Goal: Information Seeking & Learning: Learn about a topic

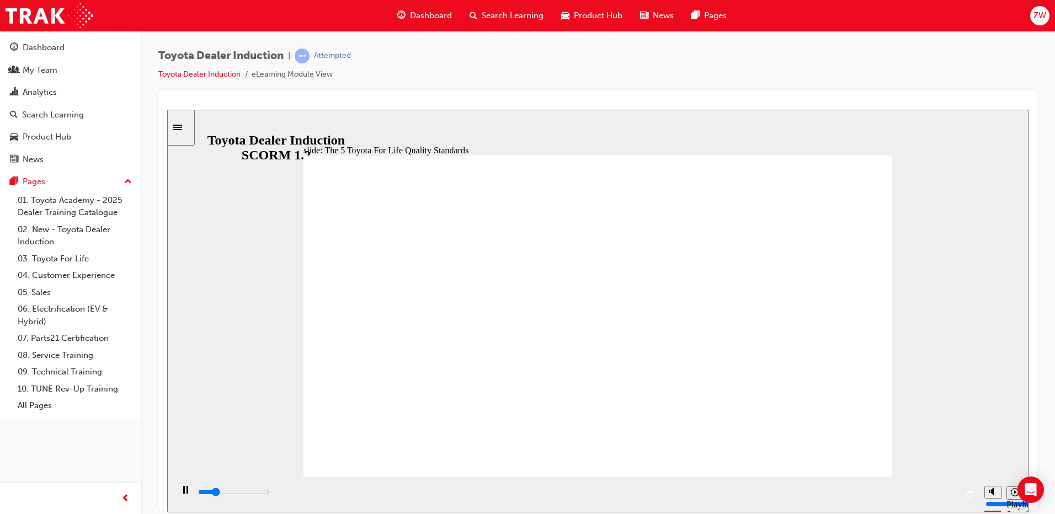
drag, startPoint x: 543, startPoint y: 444, endPoint x: 581, endPoint y: 450, distance: 38.1
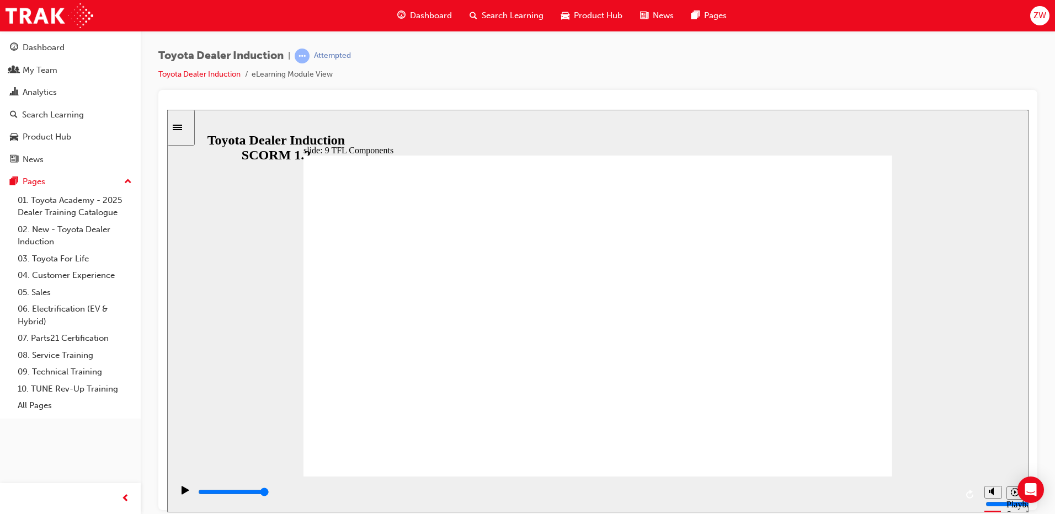
drag, startPoint x: 617, startPoint y: 357, endPoint x: 622, endPoint y: 354, distance: 6.7
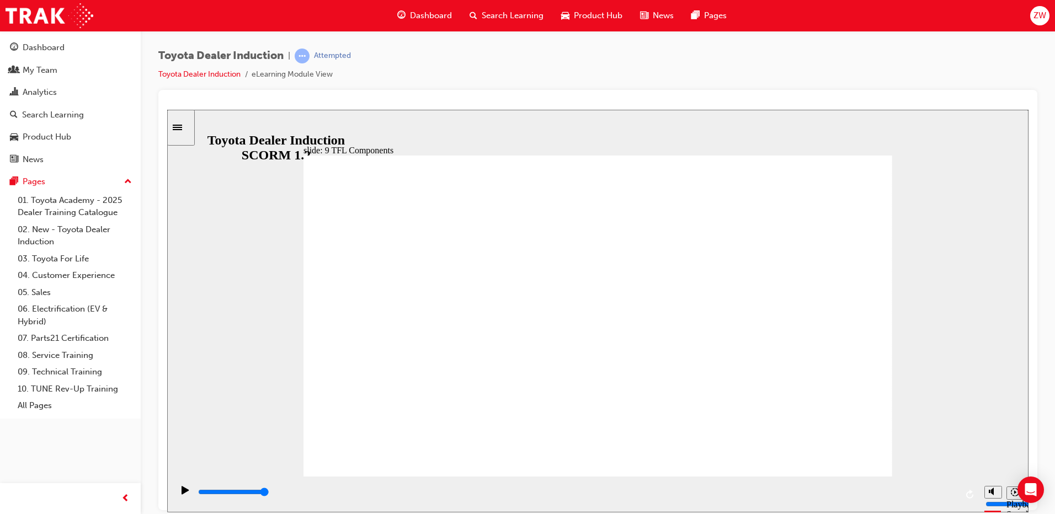
drag, startPoint x: 496, startPoint y: 428, endPoint x: 746, endPoint y: 226, distance: 321.2
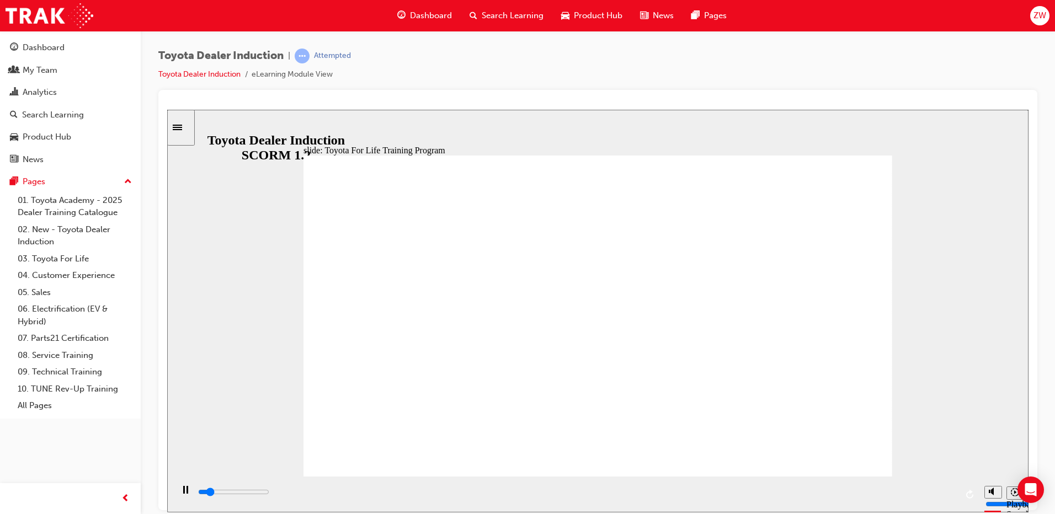
drag, startPoint x: 579, startPoint y: 179, endPoint x: 640, endPoint y: 323, distance: 157.2
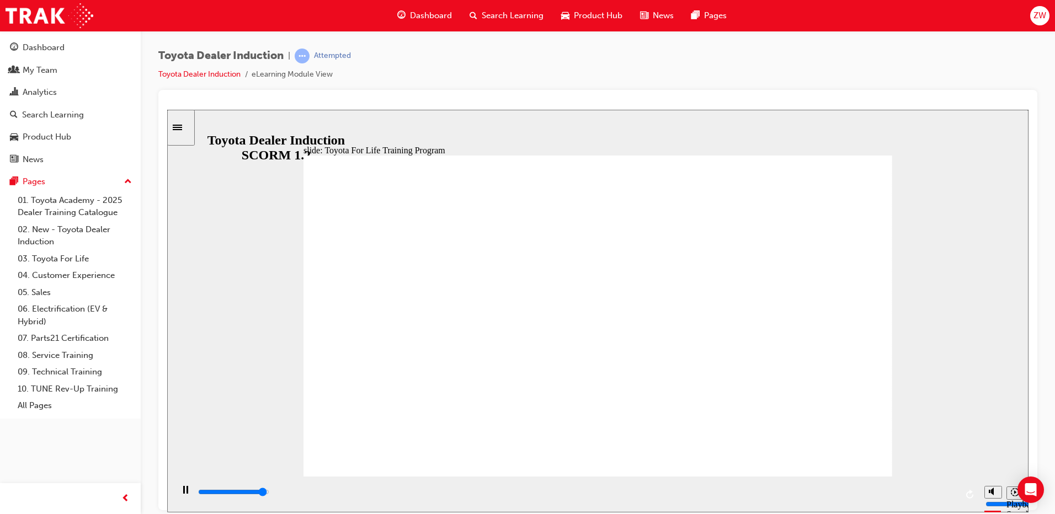
click at [745, 492] on div "playback controls" at bounding box center [577, 492] width 760 height 12
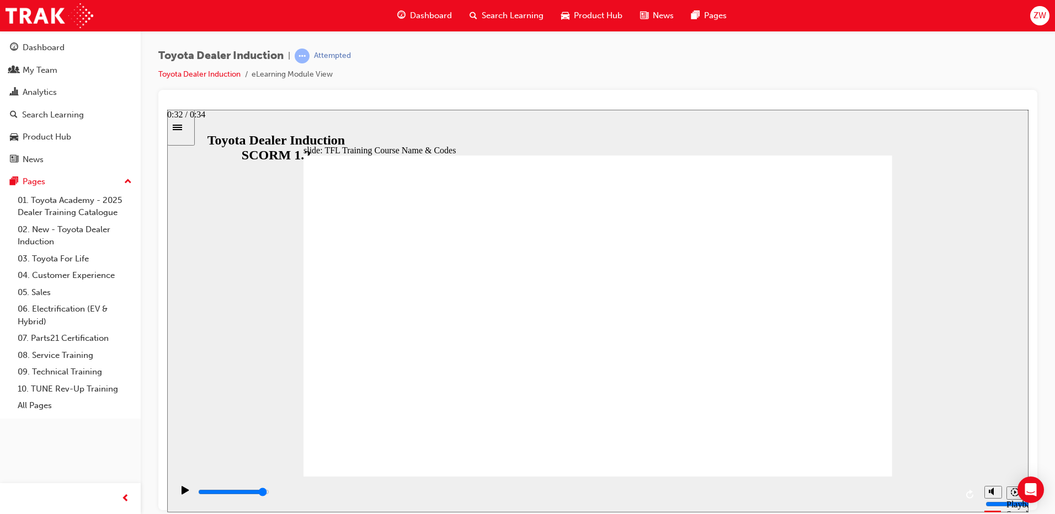
drag, startPoint x: 856, startPoint y: 496, endPoint x: 952, endPoint y: 498, distance: 95.5
click at [951, 498] on div "playback controls" at bounding box center [577, 492] width 760 height 12
drag, startPoint x: 848, startPoint y: 496, endPoint x: 878, endPoint y: 495, distance: 30.4
click at [873, 495] on div "playback controls" at bounding box center [577, 492] width 760 height 12
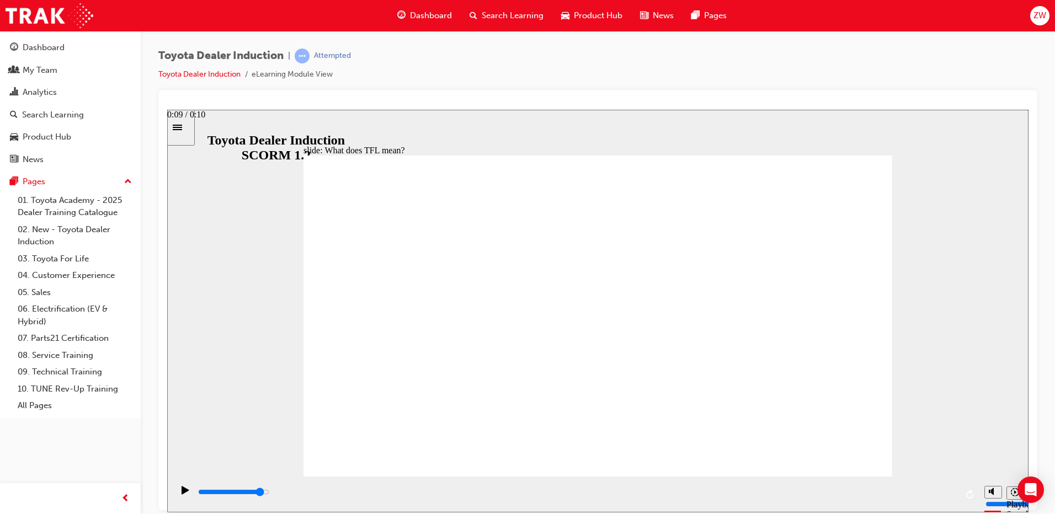
drag, startPoint x: 886, startPoint y: 495, endPoint x: 905, endPoint y: 495, distance: 18.8
click at [904, 495] on div "playback controls" at bounding box center [577, 492] width 760 height 12
type input "10800"
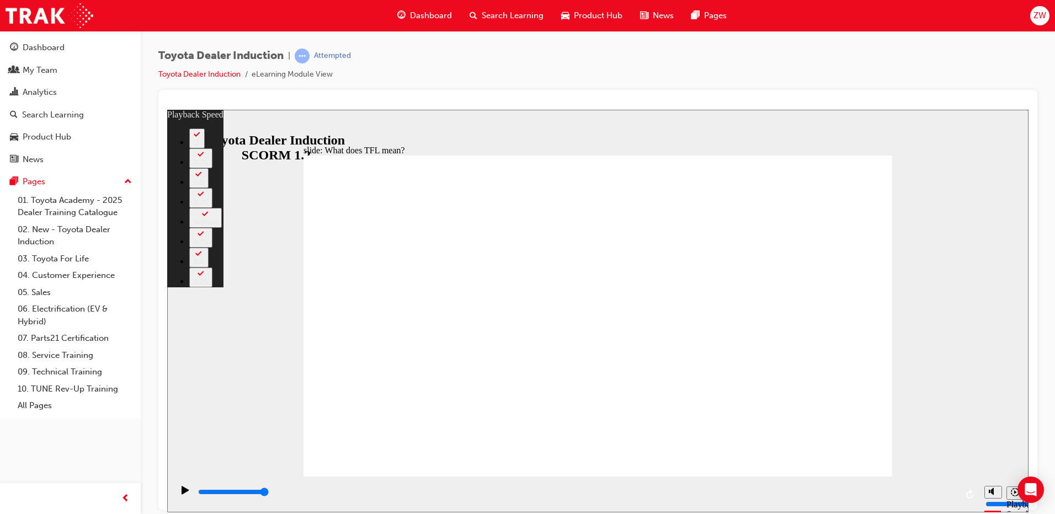
drag, startPoint x: 751, startPoint y: 446, endPoint x: 759, endPoint y: 452, distance: 10.6
drag, startPoint x: 759, startPoint y: 452, endPoint x: 787, endPoint y: 451, distance: 27.6
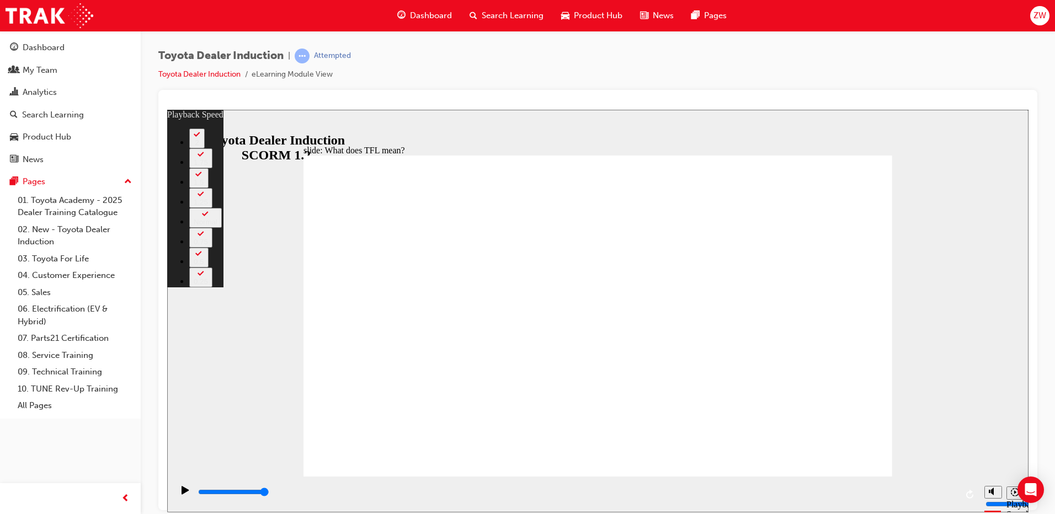
drag, startPoint x: 851, startPoint y: 452, endPoint x: 878, endPoint y: 455, distance: 26.6
type input "139"
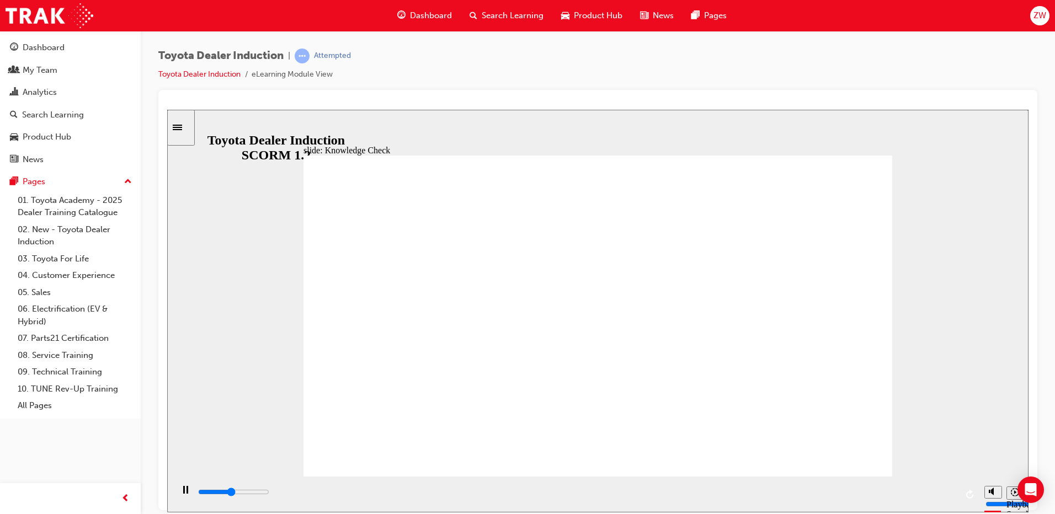
type input "2400"
radio input "true"
type input "1500"
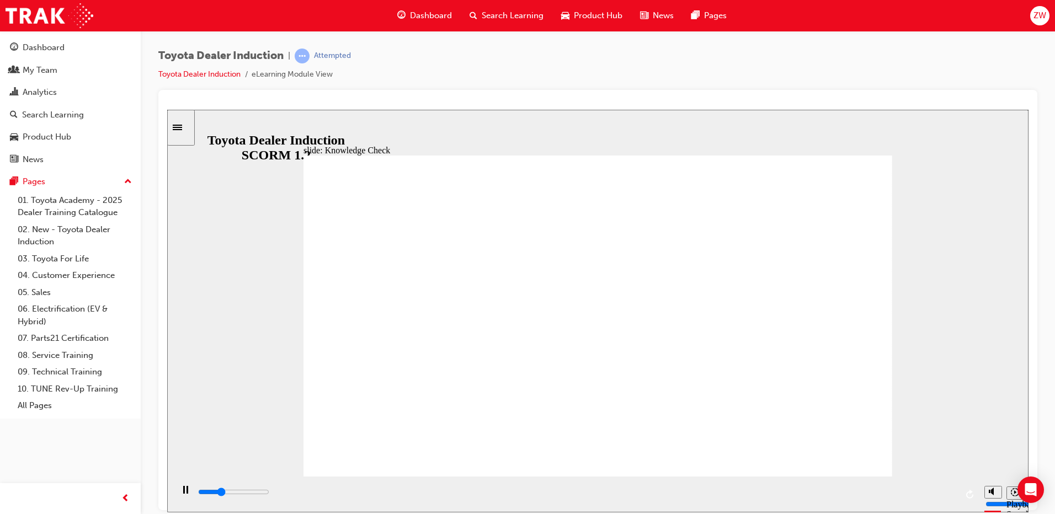
radio input "true"
drag, startPoint x: 486, startPoint y: 389, endPoint x: 816, endPoint y: 173, distance: 394.9
drag, startPoint x: 787, startPoint y: 492, endPoint x: 873, endPoint y: 490, distance: 85.5
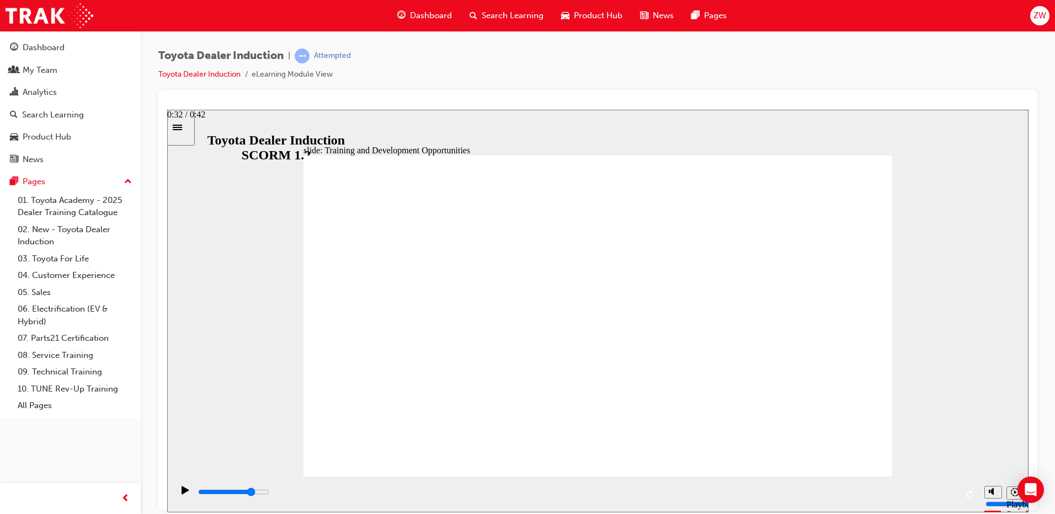
click at [788, 492] on div "playback controls" at bounding box center [577, 492] width 760 height 12
click at [922, 490] on div "playback controls" at bounding box center [577, 492] width 760 height 12
drag, startPoint x: 937, startPoint y: 490, endPoint x: 958, endPoint y: 491, distance: 21.5
click at [957, 490] on div "playback controls" at bounding box center [576, 494] width 806 height 36
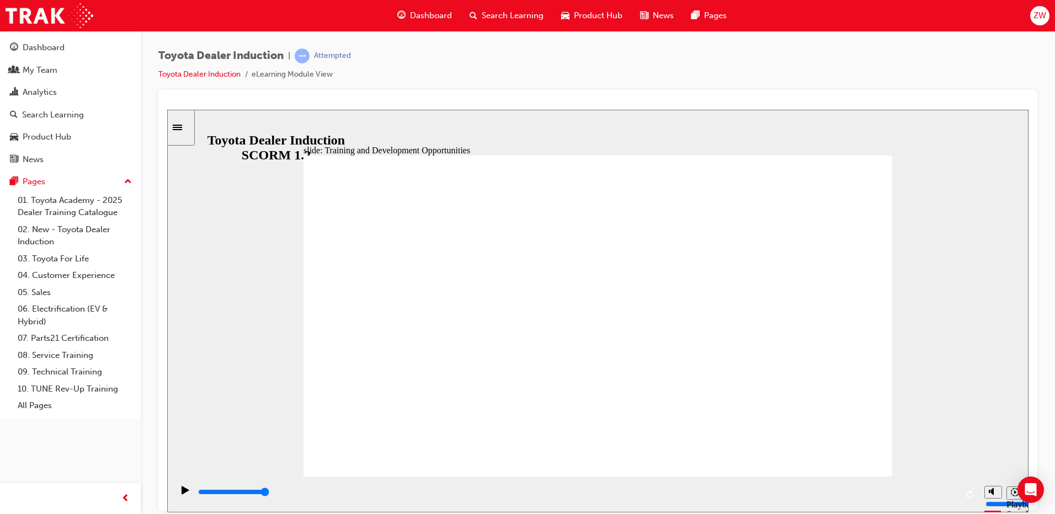
drag, startPoint x: 575, startPoint y: 400, endPoint x: 525, endPoint y: 435, distance: 61.5
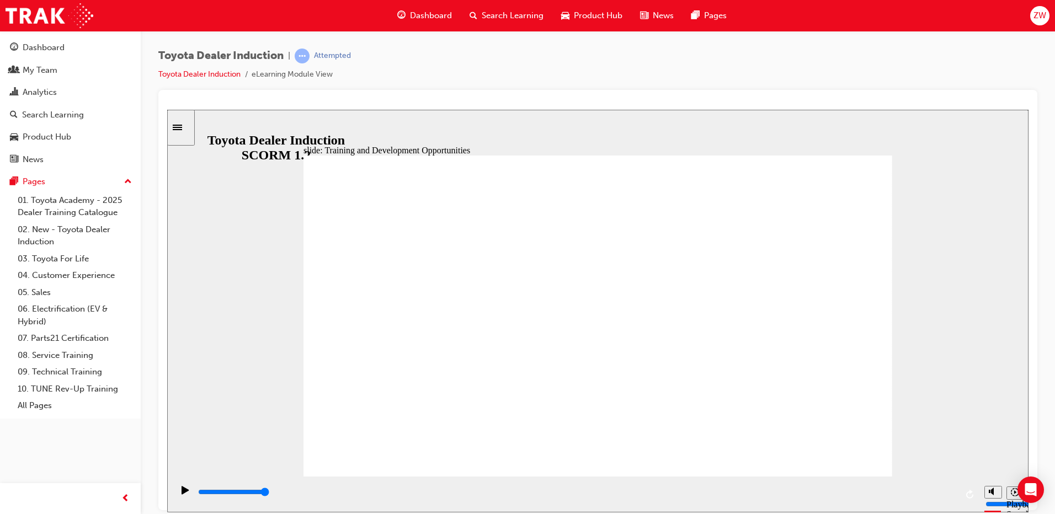
drag, startPoint x: 525, startPoint y: 435, endPoint x: 506, endPoint y: 443, distance: 20.5
drag, startPoint x: 506, startPoint y: 450, endPoint x: 679, endPoint y: 442, distance: 172.9
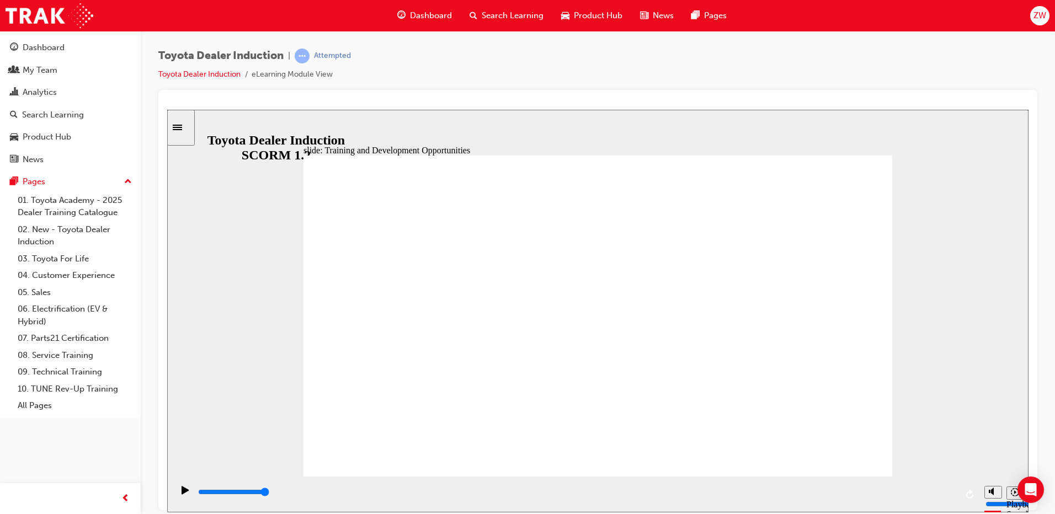
drag, startPoint x: 857, startPoint y: 494, endPoint x: 945, endPoint y: 489, distance: 87.9
click at [944, 489] on div "playback controls" at bounding box center [577, 492] width 760 height 12
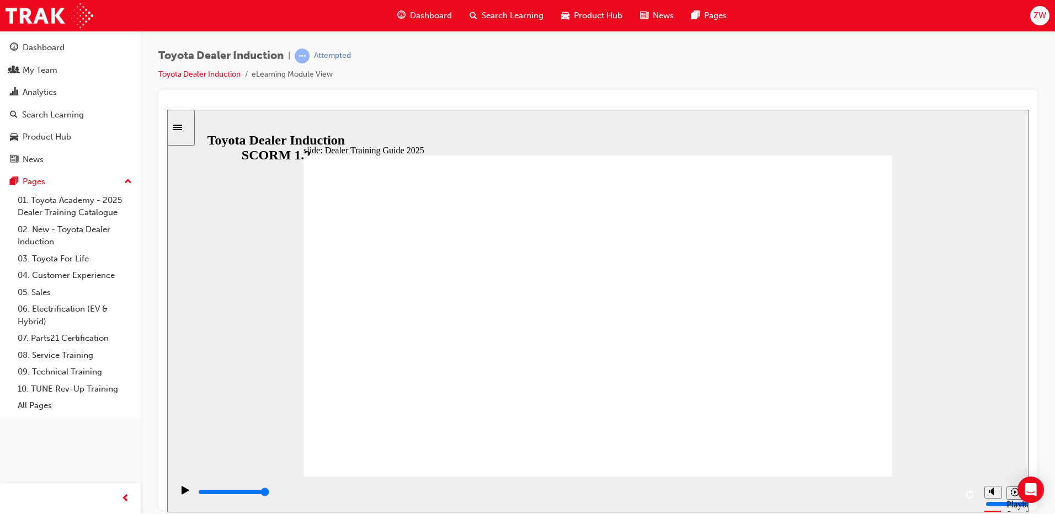
drag, startPoint x: 914, startPoint y: 493, endPoint x: 927, endPoint y: 492, distance: 13.3
click at [919, 492] on div "playback controls" at bounding box center [577, 492] width 760 height 12
click at [936, 491] on div "playback controls" at bounding box center [577, 492] width 760 height 12
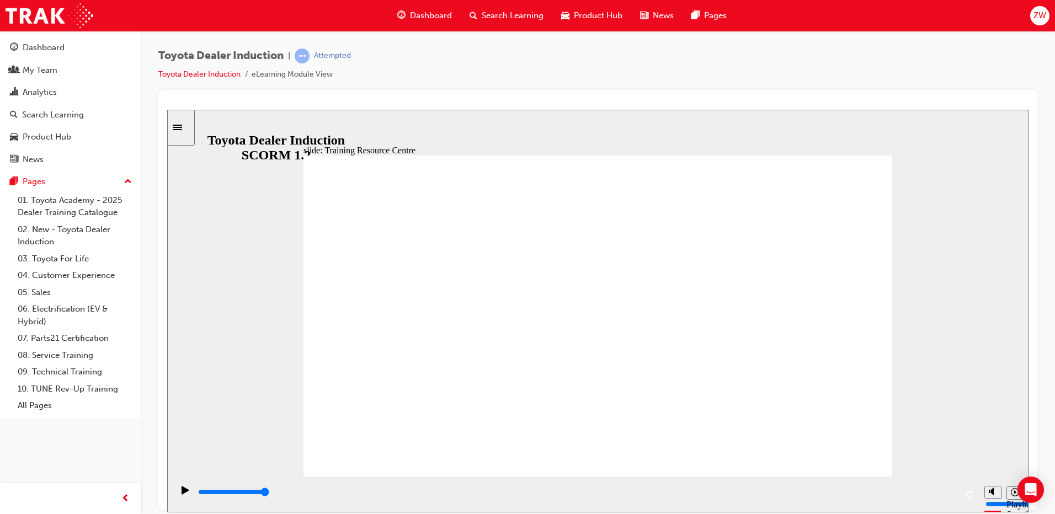
type input "2400"
radio input "true"
drag, startPoint x: 600, startPoint y: 365, endPoint x: 367, endPoint y: 439, distance: 244.4
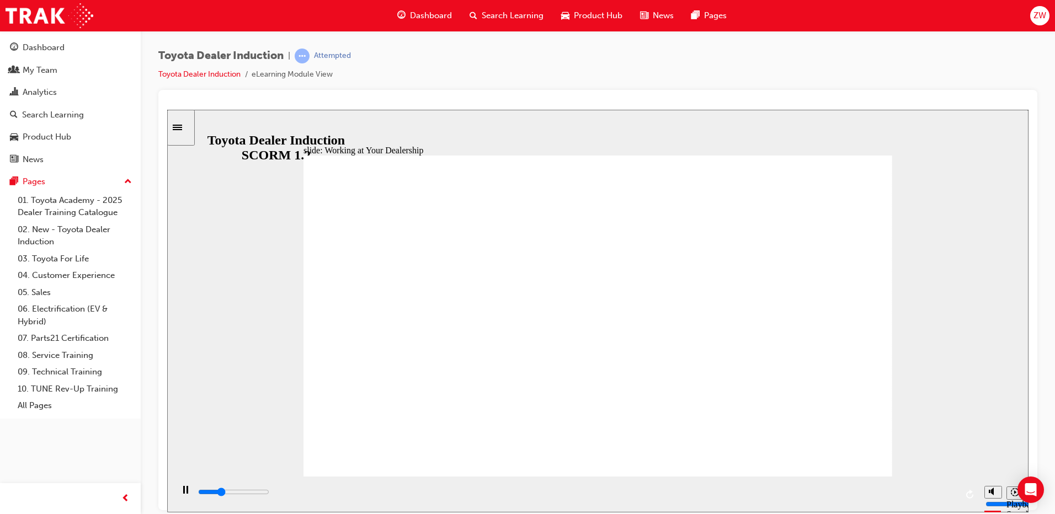
type input "3200"
radio input "true"
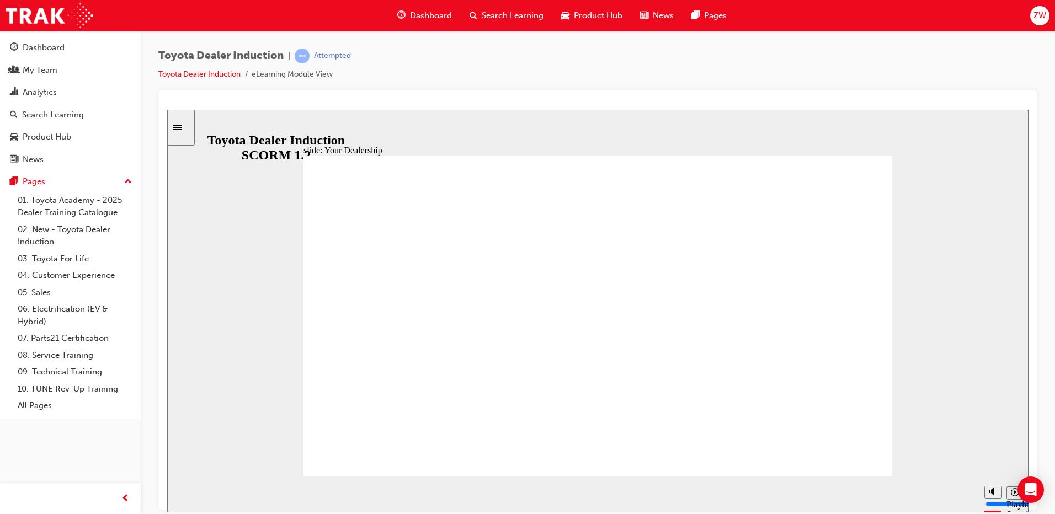
click at [952, 488] on div "playback controls" at bounding box center [577, 494] width 760 height 17
drag, startPoint x: 677, startPoint y: 490, endPoint x: 1001, endPoint y: 494, distance: 323.8
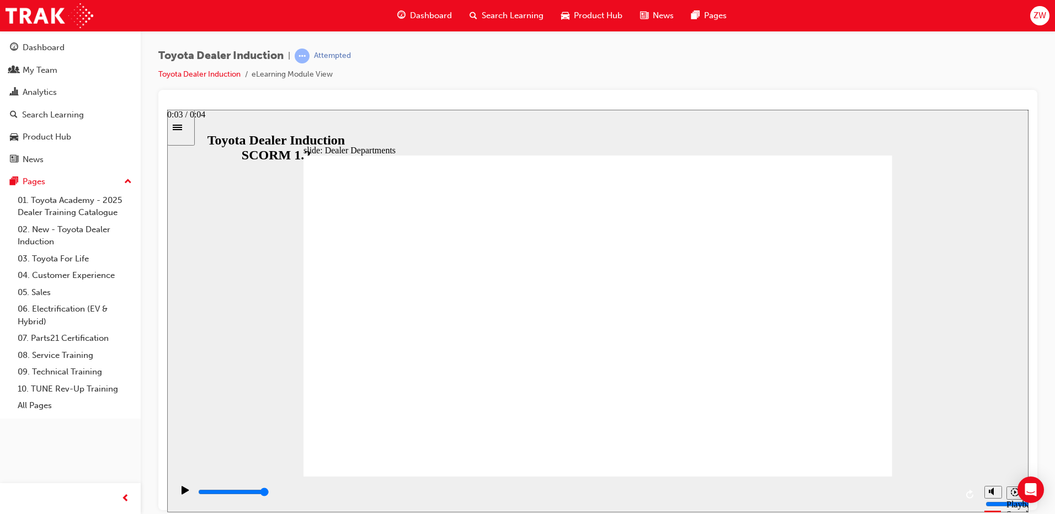
click at [1001, 494] on section "Playback Speed 2 1.75 1.5 1.25" at bounding box center [597, 494] width 861 height 36
drag, startPoint x: 878, startPoint y: 466, endPoint x: 824, endPoint y: 449, distance: 56.3
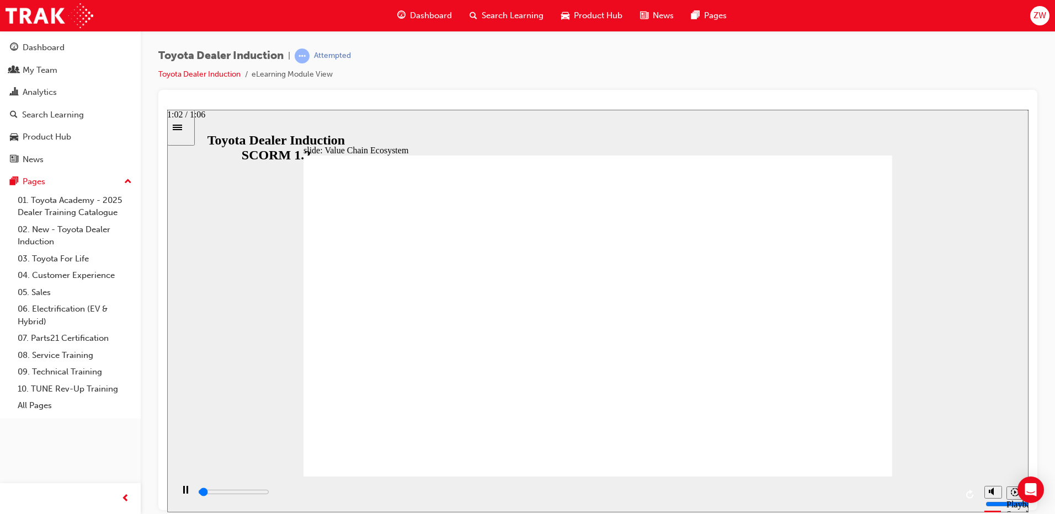
click at [941, 488] on div "playback controls" at bounding box center [577, 494] width 760 height 17
click at [943, 489] on div "playback controls" at bounding box center [577, 492] width 760 height 12
drag, startPoint x: 804, startPoint y: 492, endPoint x: 937, endPoint y: 499, distance: 132.6
click at [937, 498] on div "playback controls" at bounding box center [577, 492] width 760 height 12
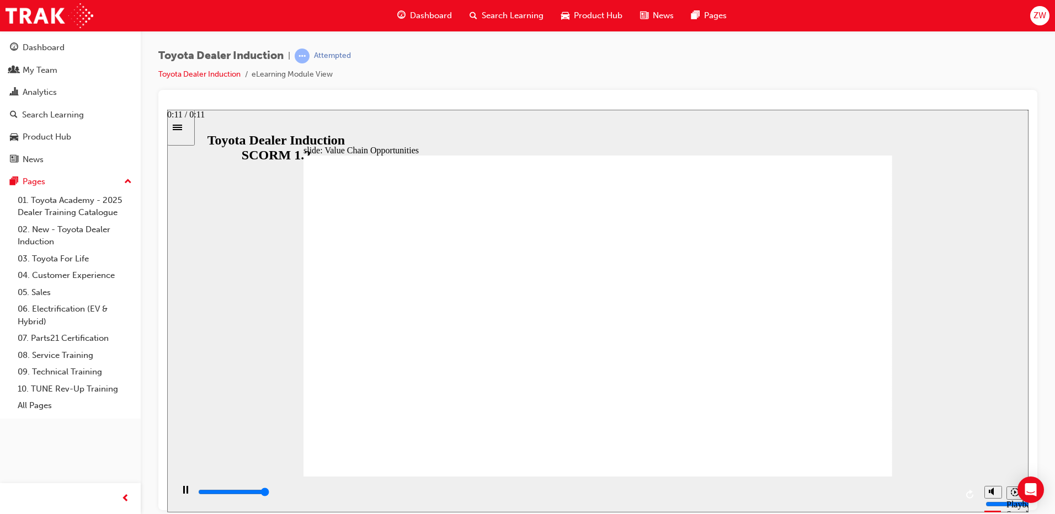
type input "11300"
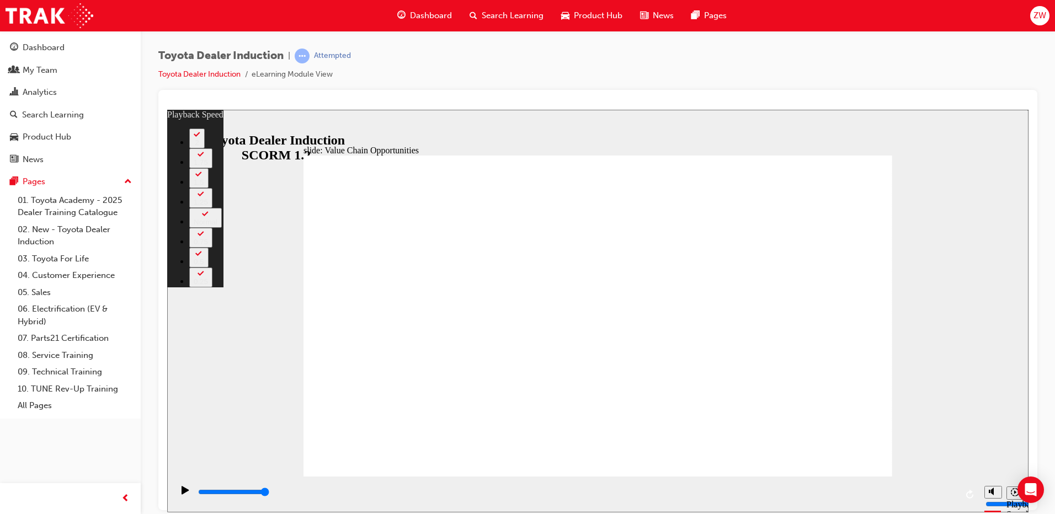
drag, startPoint x: 794, startPoint y: 447, endPoint x: 926, endPoint y: 447, distance: 132.4
click at [926, 447] on div "slide: Value Chain Opportunities Rectangle 1 playback speed 2 1.75 1.5 1.25 Nor…" at bounding box center [597, 310] width 861 height 403
drag, startPoint x: 802, startPoint y: 427, endPoint x: 815, endPoint y: 445, distance: 22.1
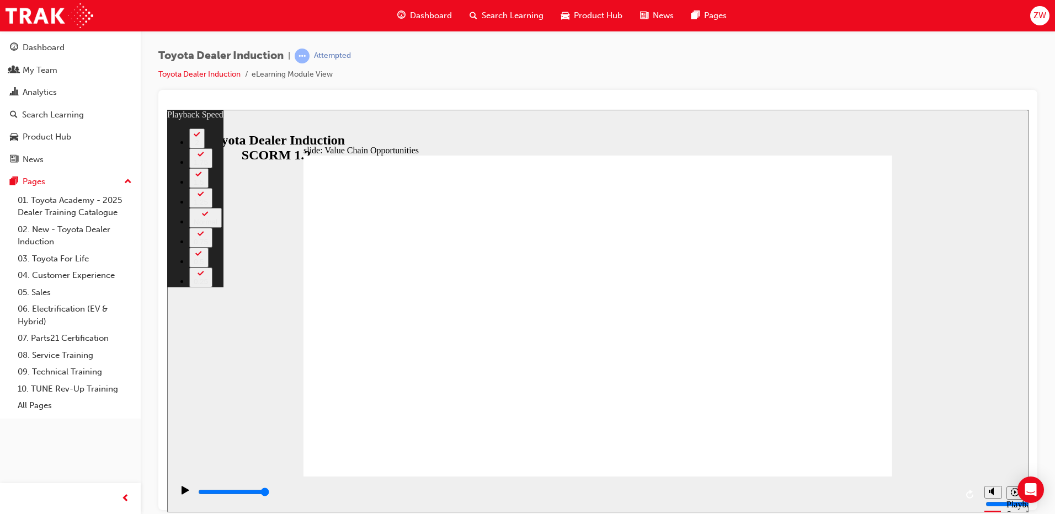
click at [894, 356] on div "slide: Value Chain Opportunities Rectangle 1 playback speed 2 1.75 1.5 1.25 Nor…" at bounding box center [597, 310] width 861 height 403
drag, startPoint x: 869, startPoint y: 153, endPoint x: 884, endPoint y: 153, distance: 14.9
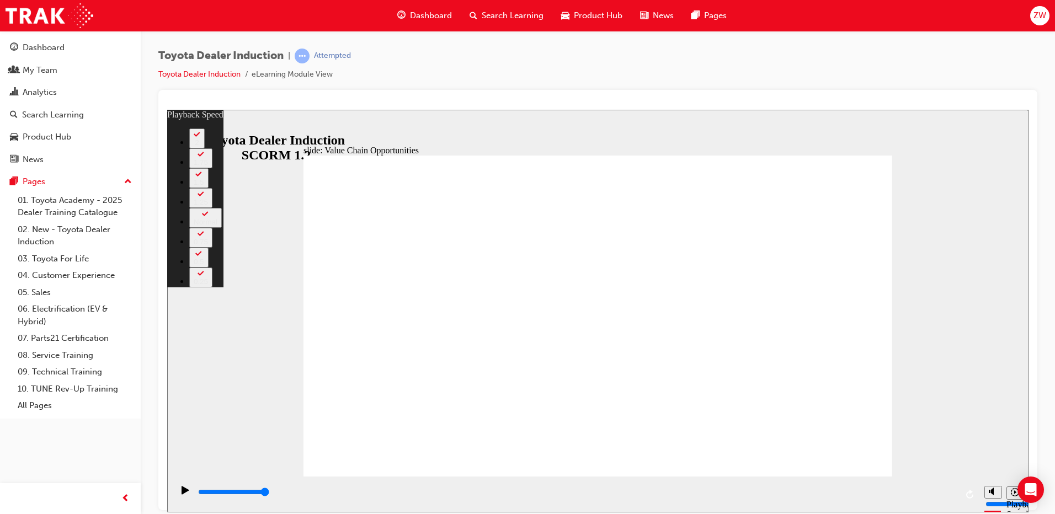
drag, startPoint x: 884, startPoint y: 153, endPoint x: 879, endPoint y: 414, distance: 260.4
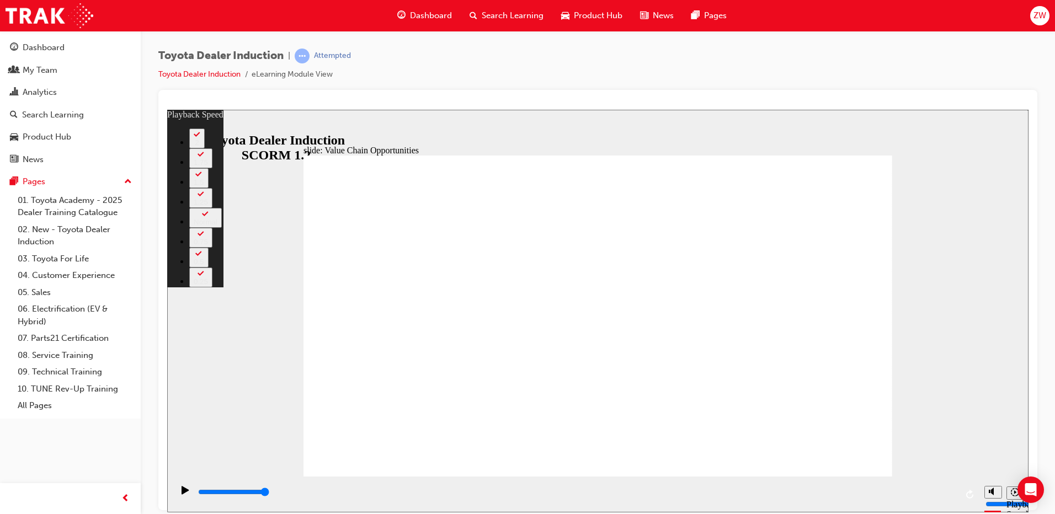
type input "64"
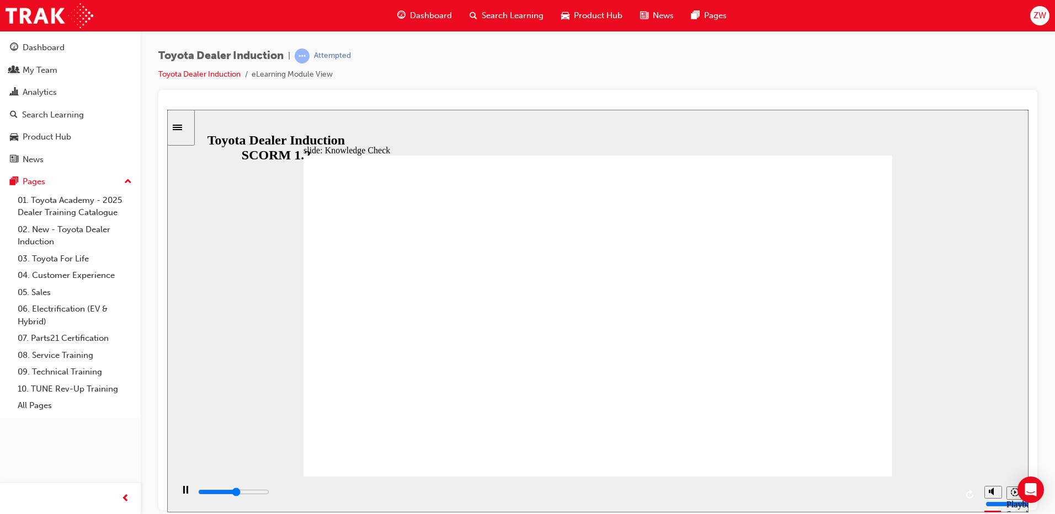
type input "2800"
radio input "true"
drag, startPoint x: 461, startPoint y: 324, endPoint x: 864, endPoint y: 153, distance: 437.5
type input "3900"
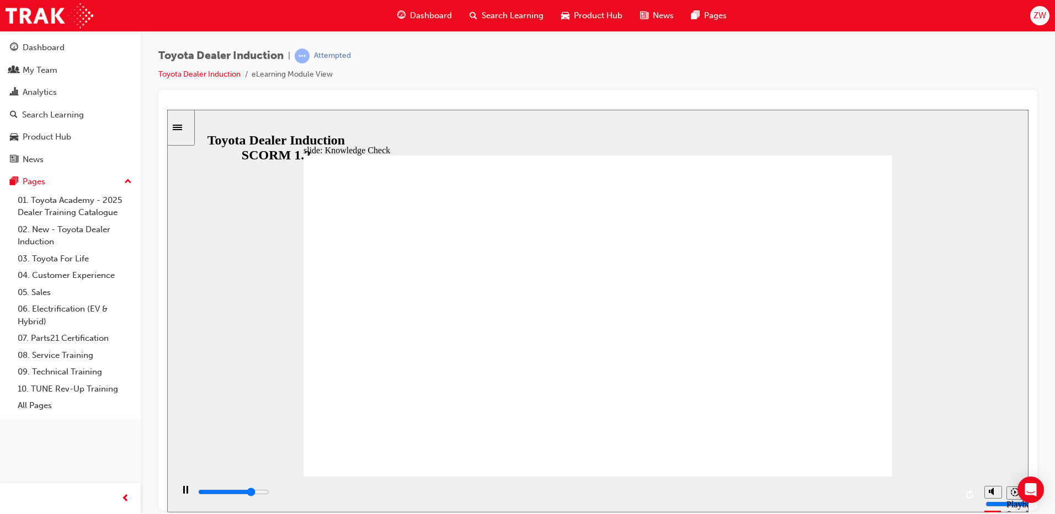
radio input "true"
drag, startPoint x: 548, startPoint y: 386, endPoint x: 852, endPoint y: 155, distance: 381.4
click at [952, 490] on div "playback controls" at bounding box center [577, 492] width 760 height 12
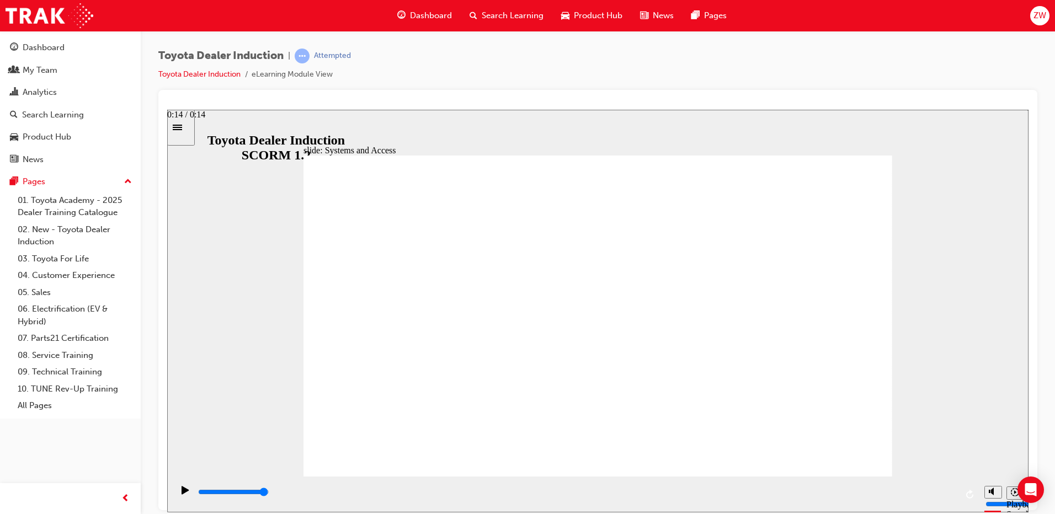
click at [939, 492] on div "playback controls" at bounding box center [577, 492] width 760 height 12
click at [949, 492] on div "playback controls" at bounding box center [577, 492] width 760 height 12
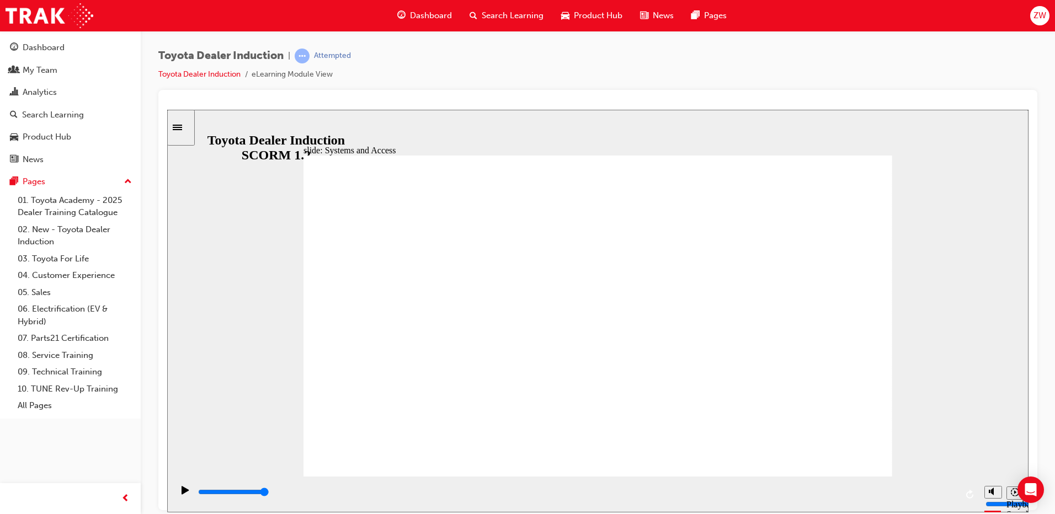
click at [911, 289] on div "slide: Systems and Access Multiply 1 Rectangle 3 Group 1 Rectangle 1 The Dealer…" at bounding box center [597, 310] width 861 height 403
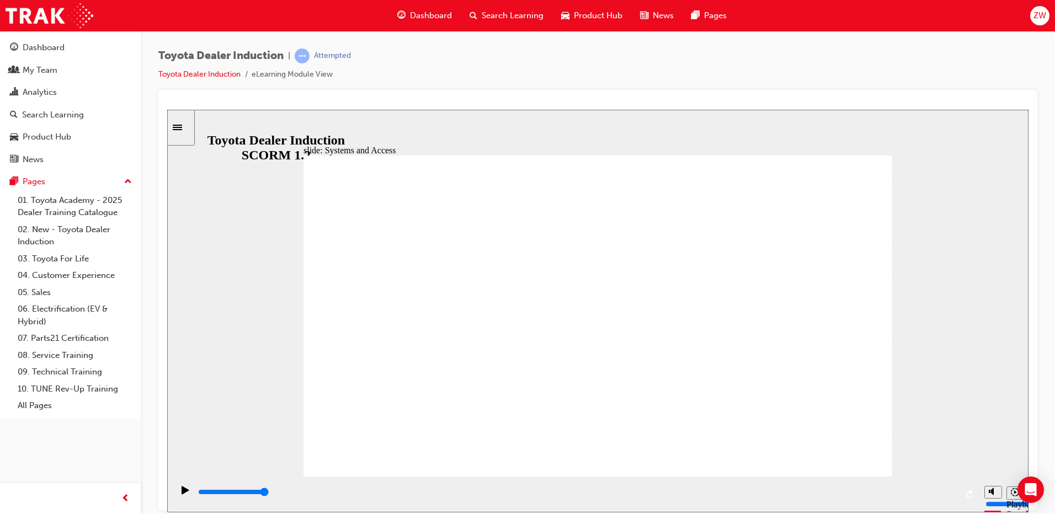
drag, startPoint x: 871, startPoint y: 152, endPoint x: 873, endPoint y: 163, distance: 11.7
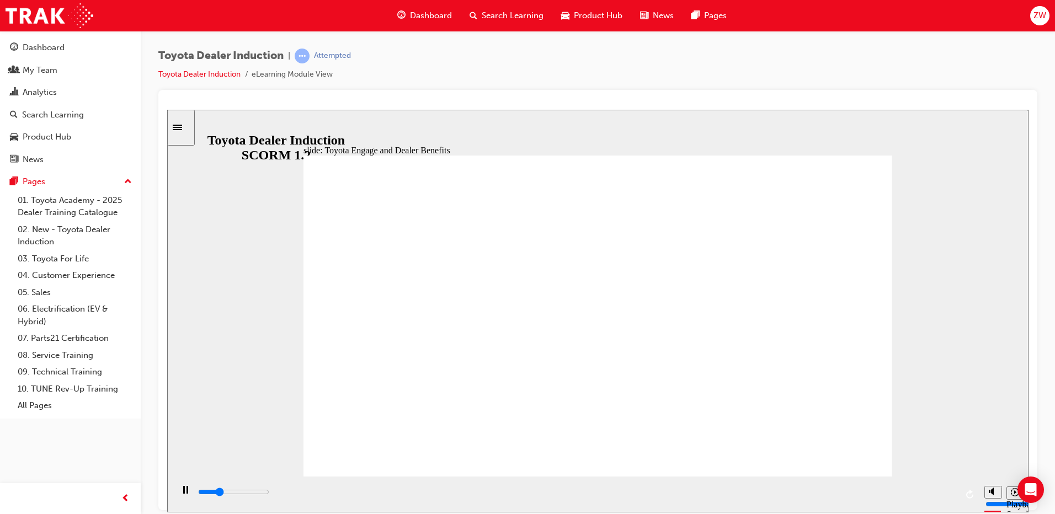
click at [862, 491] on div "playback controls" at bounding box center [577, 492] width 760 height 12
click at [924, 491] on div "playback controls" at bounding box center [577, 492] width 760 height 12
click at [935, 491] on div "playback controls" at bounding box center [577, 492] width 760 height 12
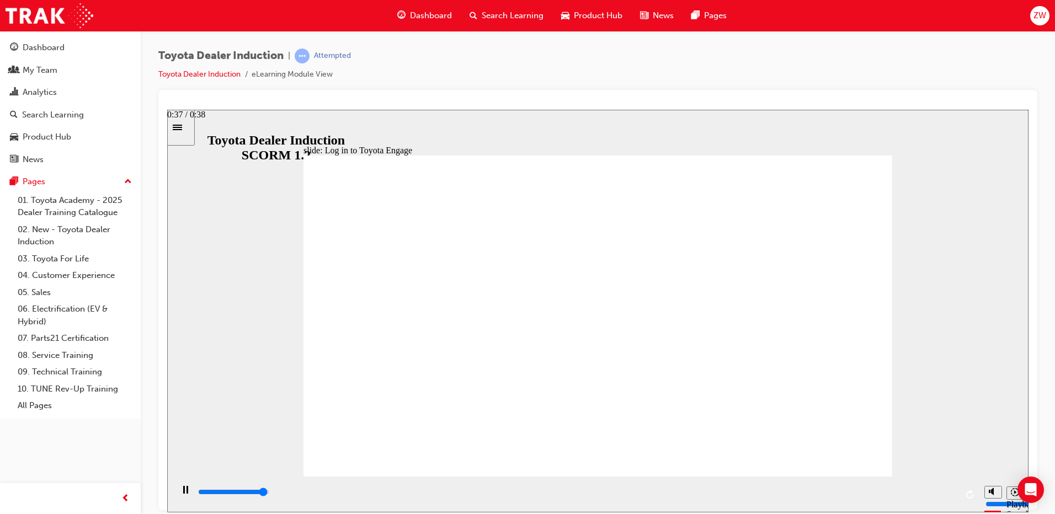
click at [269, 494] on input "slide progress" at bounding box center [233, 491] width 71 height 9
click at [931, 490] on div "playback controls" at bounding box center [577, 492] width 760 height 12
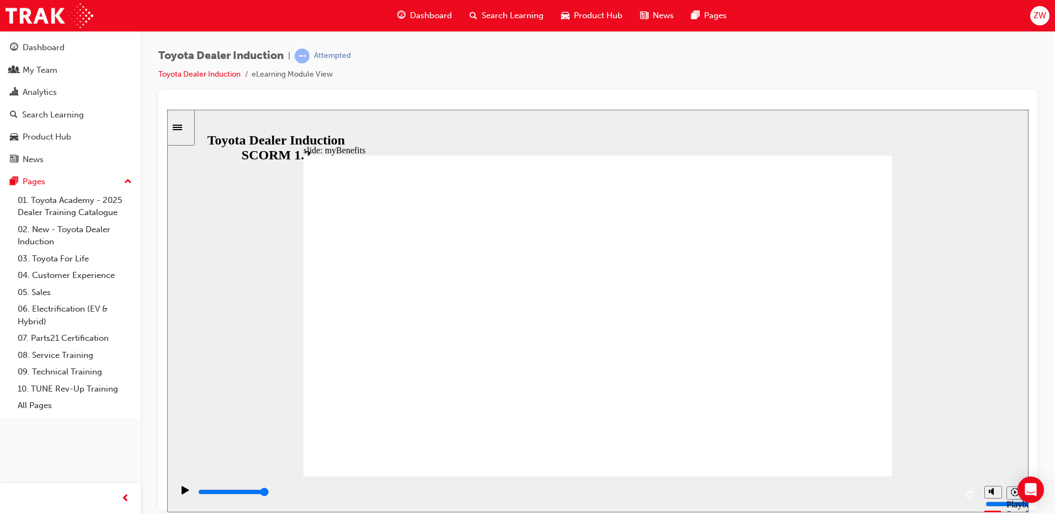
click at [914, 487] on div "playback controls" at bounding box center [577, 494] width 760 height 17
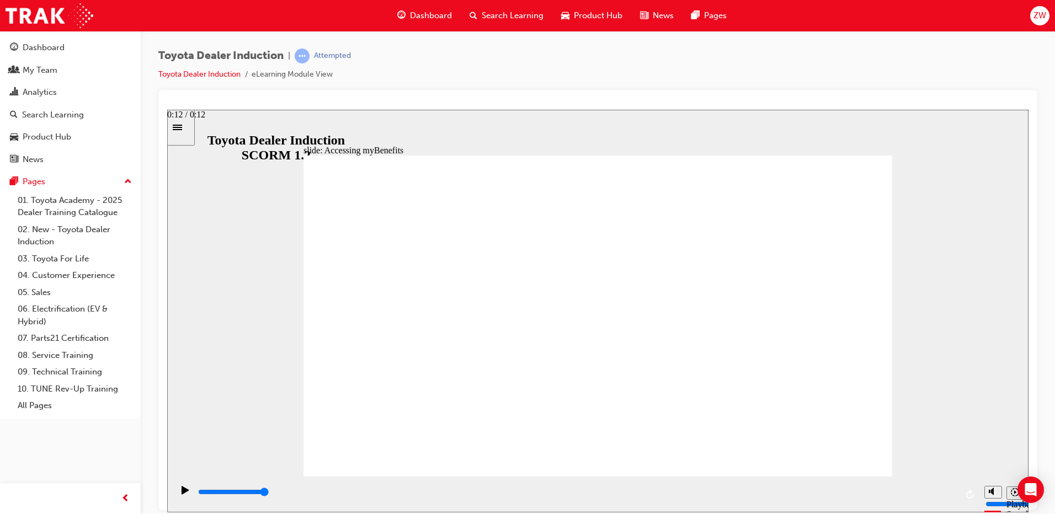
click at [952, 488] on div "playback controls" at bounding box center [577, 494] width 760 height 17
type input "5000"
type input "p"
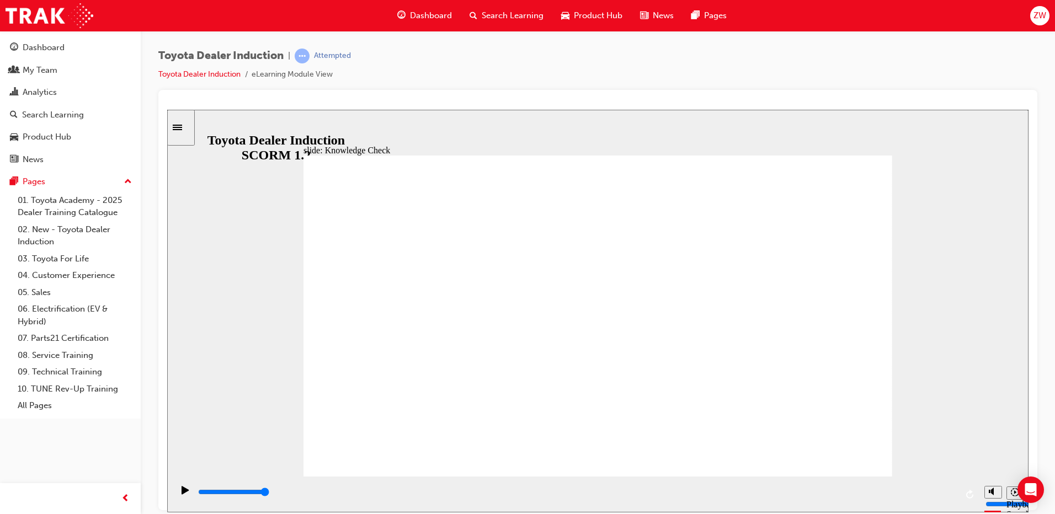
type input "p"
type input "po"
type input "por"
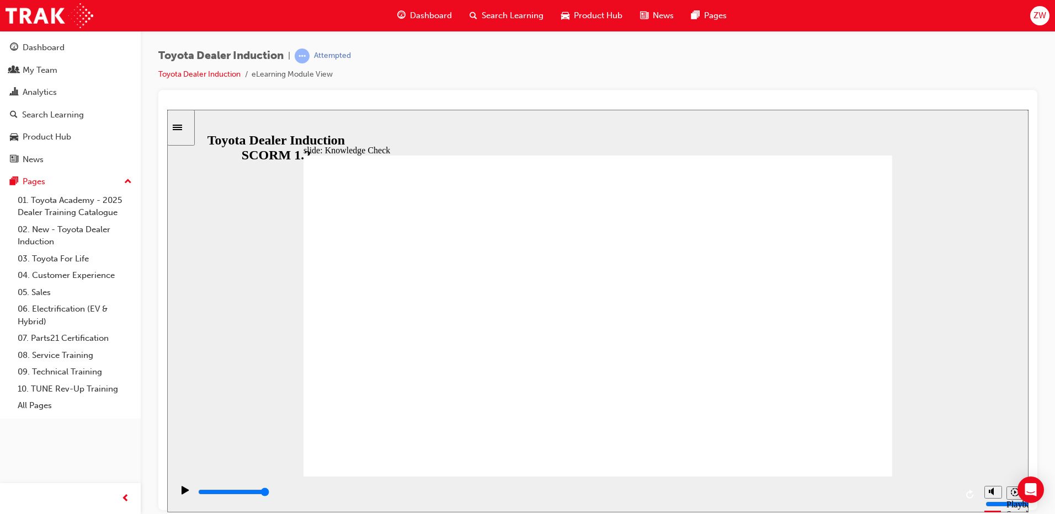
type input "port"
type input "porta"
type input "portal"
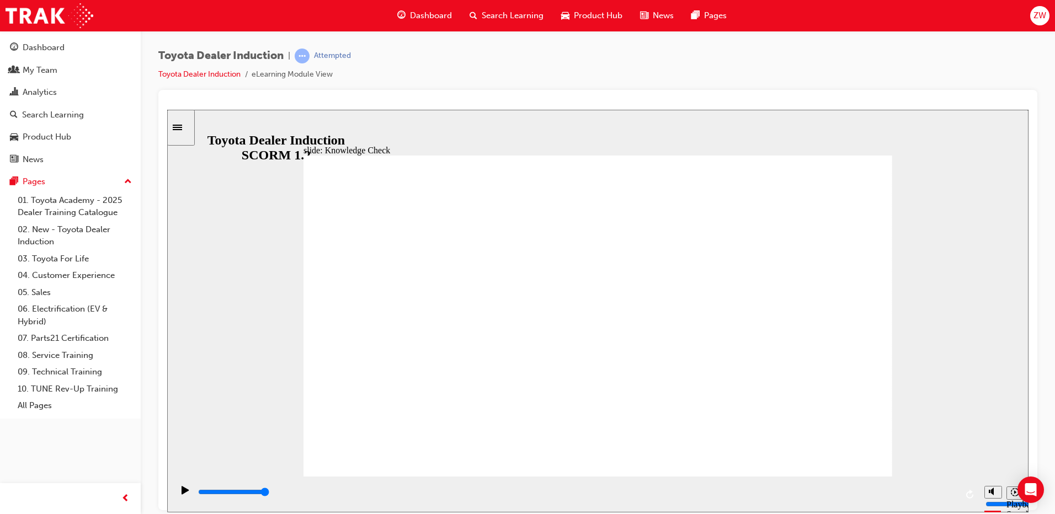
type input "portal"
drag, startPoint x: 600, startPoint y: 371, endPoint x: 361, endPoint y: 438, distance: 248.2
type input "800"
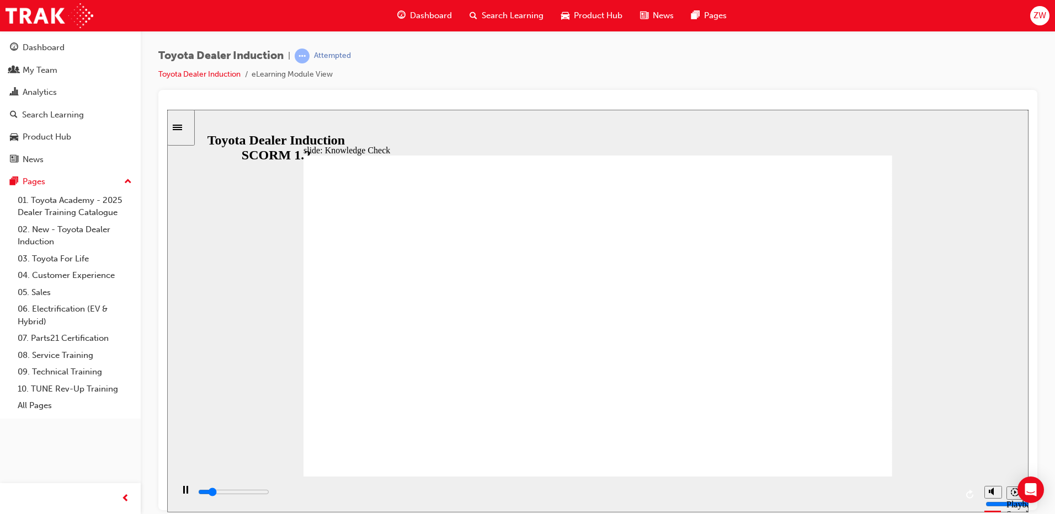
type input "portal"
drag, startPoint x: 518, startPoint y: 334, endPoint x: 328, endPoint y: 445, distance: 220.0
click at [167, 335] on html "slide: Knowledge Check Rectangle 1 BACK BACK SUBMIT SUBMIT Knowledge Check Fill…" at bounding box center [597, 310] width 861 height 403
type input "1900"
type input "porta"
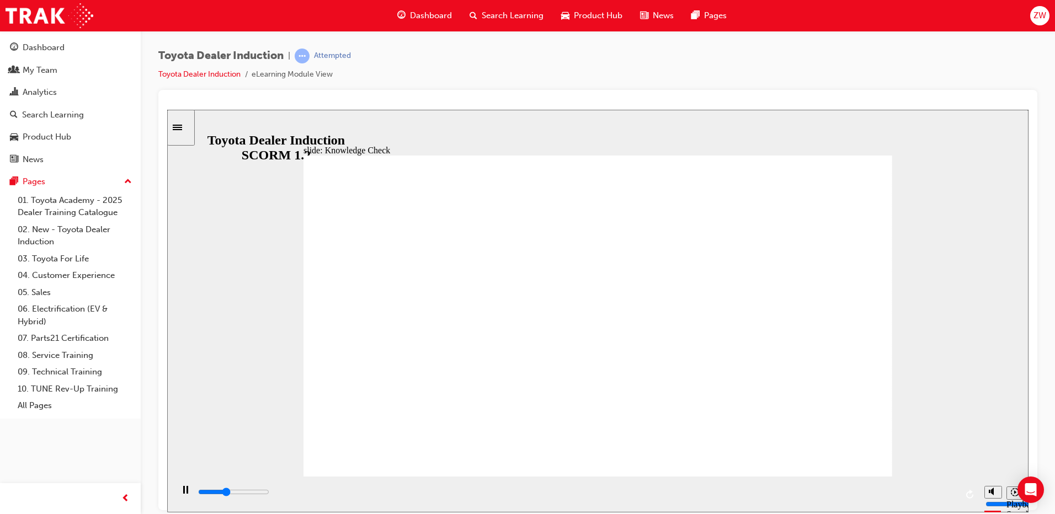
type input "porta"
type input "2300"
type input "port"
type input "2400"
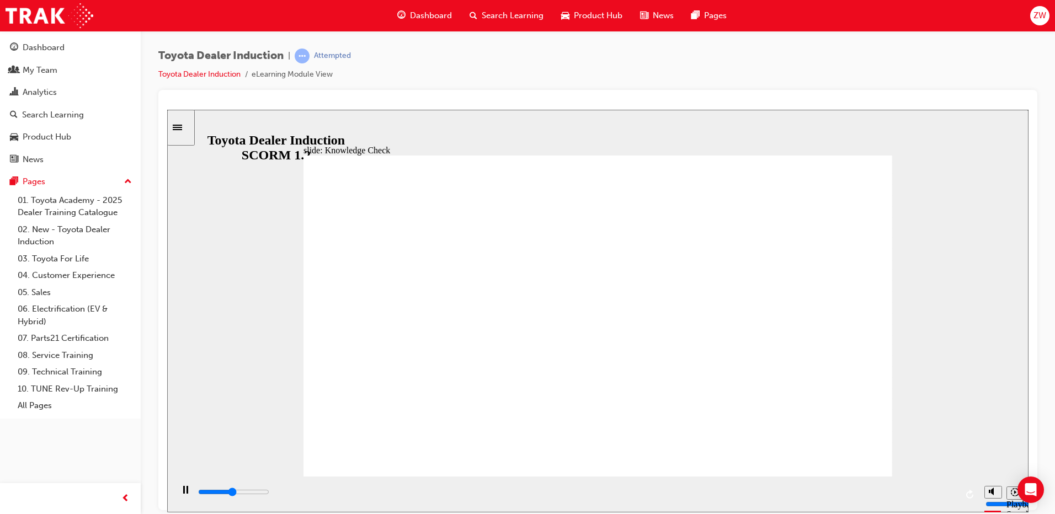
type input "por"
type input "2600"
type input "po"
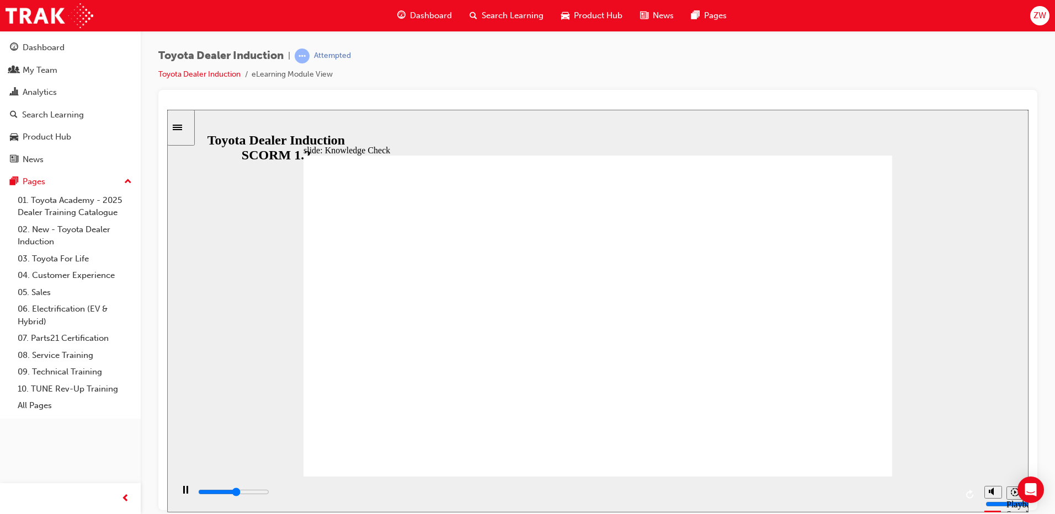
type input "2700"
type input "p"
type input "2800"
type input "3500"
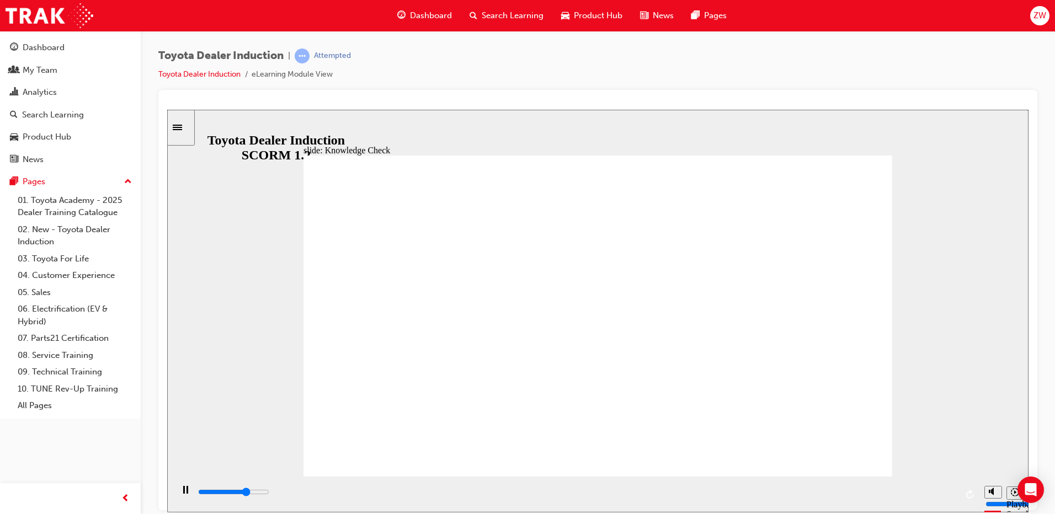
type input "t"
type input "3700"
type input "to"
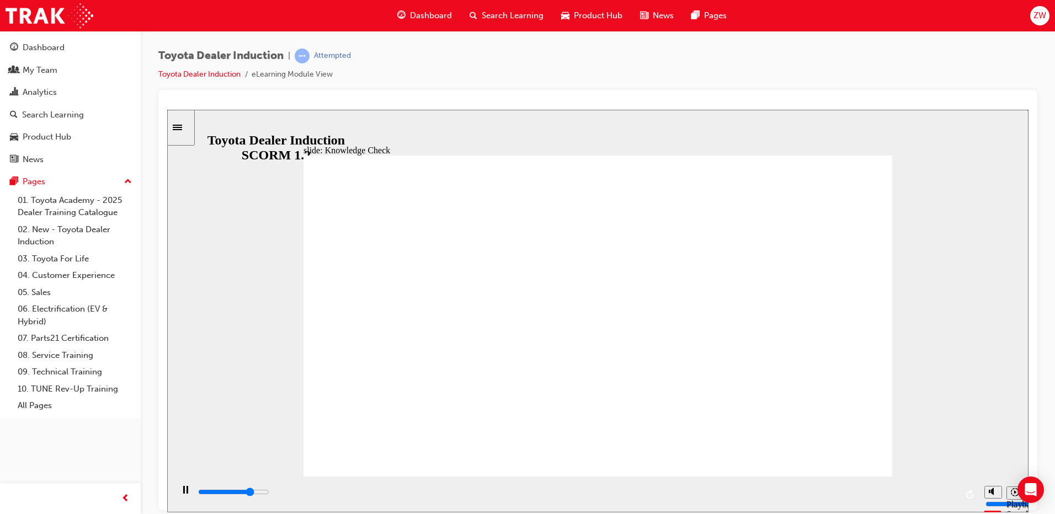
type input "3800"
type input "toy"
type input "3900"
type input "toyo"
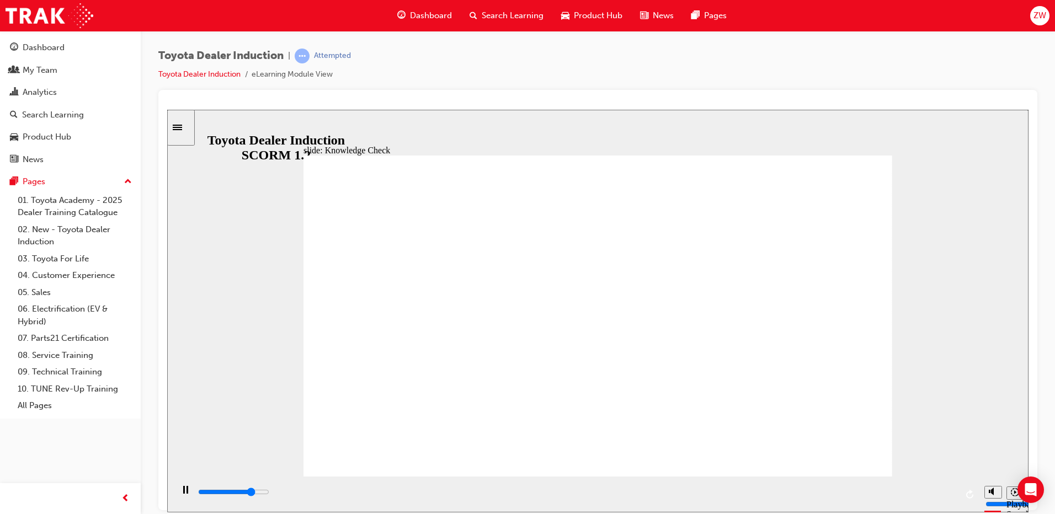
type input "toyo"
type input "4100"
type input "toyot"
type input "4500"
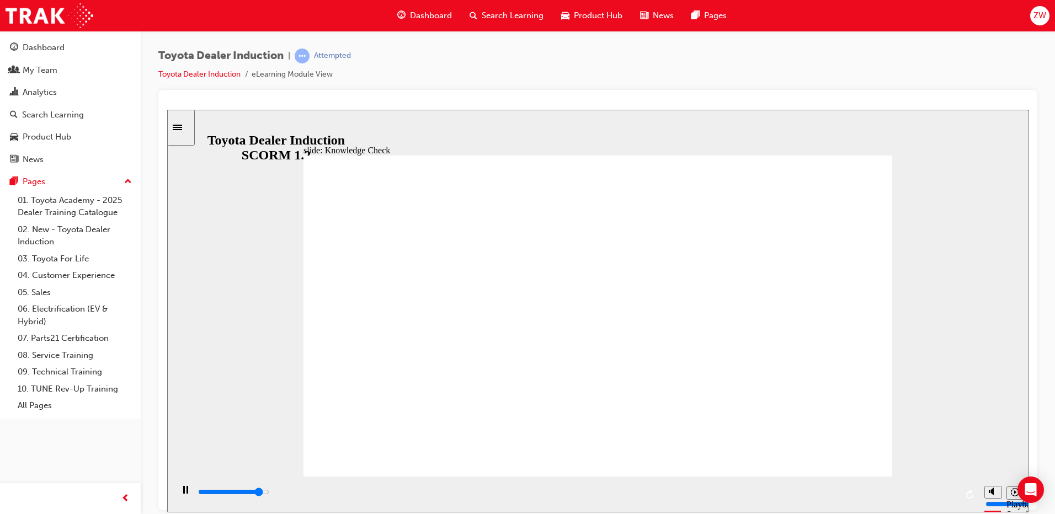
type input "toyota"
type input "4600"
type input "toyota"
type input "4600"
type input "toyota"
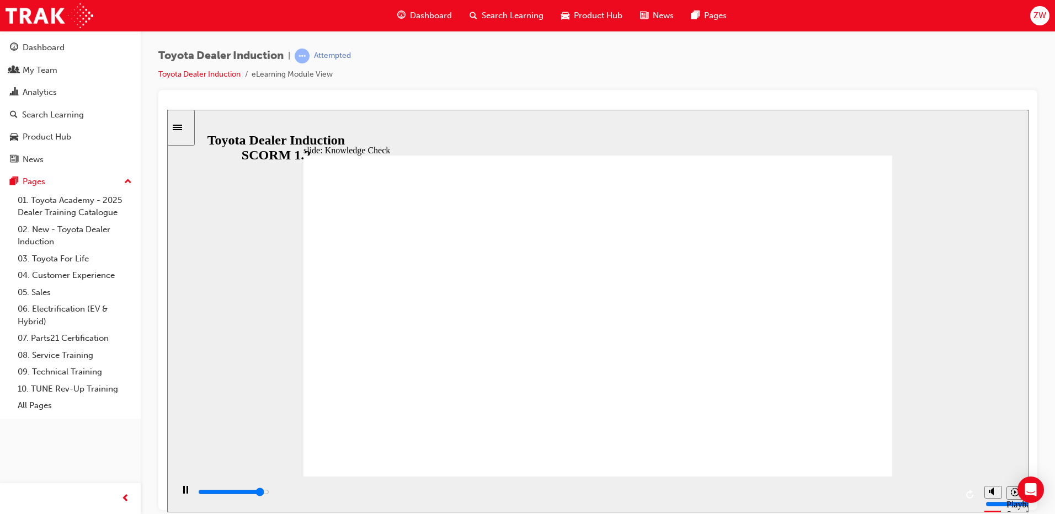
type input "toyota"
type input "4800"
type input "toyota e"
type input "4900"
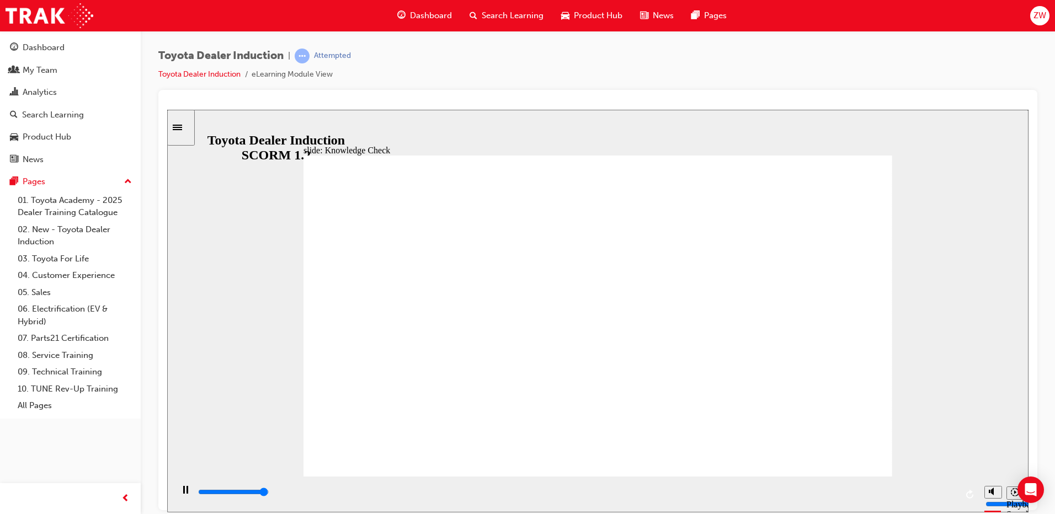
type input "toyota en"
type input "5000"
type input "toyota eng"
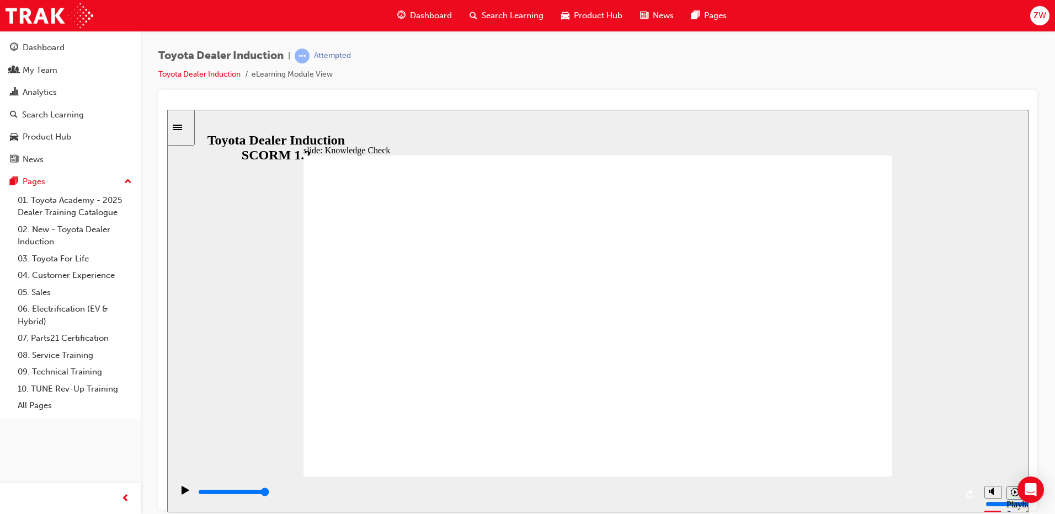
type input "toyota enga"
type input "toyota engag"
type input "toyota engage"
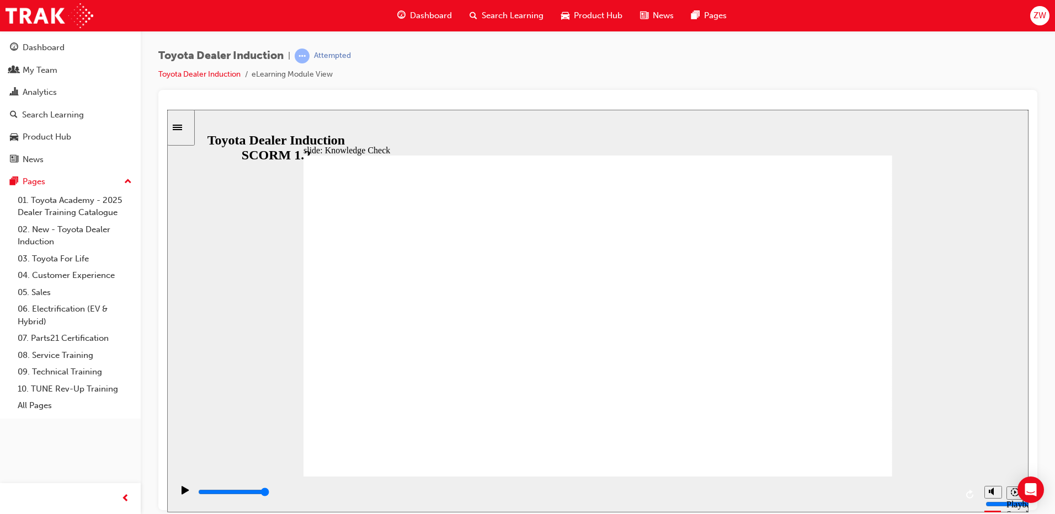
type input "toyota engage"
type input "toyota engage a"
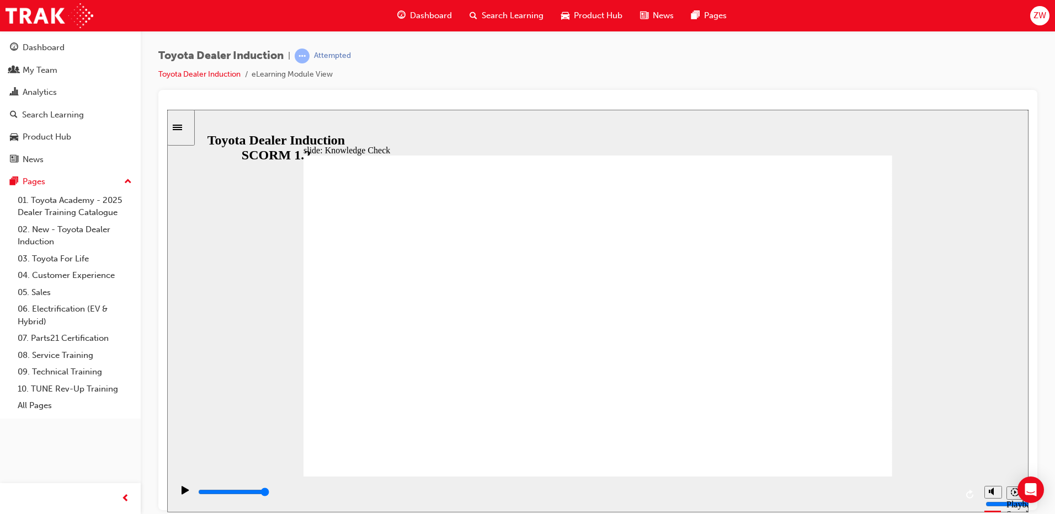
type input "toyota engage ap"
type input "toyota engage app"
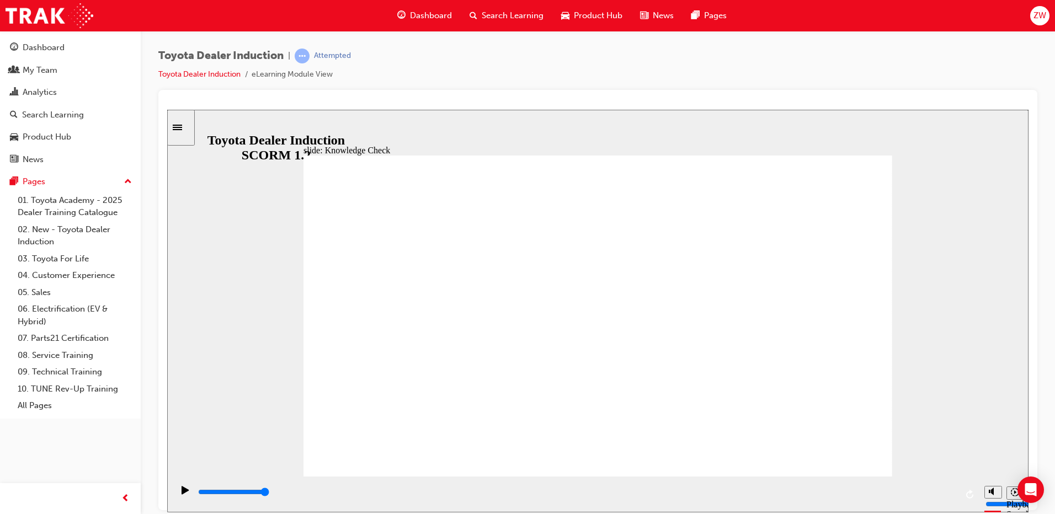
type input "toyota engage app"
drag, startPoint x: 914, startPoint y: 492, endPoint x: 939, endPoint y: 492, distance: 25.9
click at [915, 492] on div "playback controls" at bounding box center [577, 492] width 760 height 12
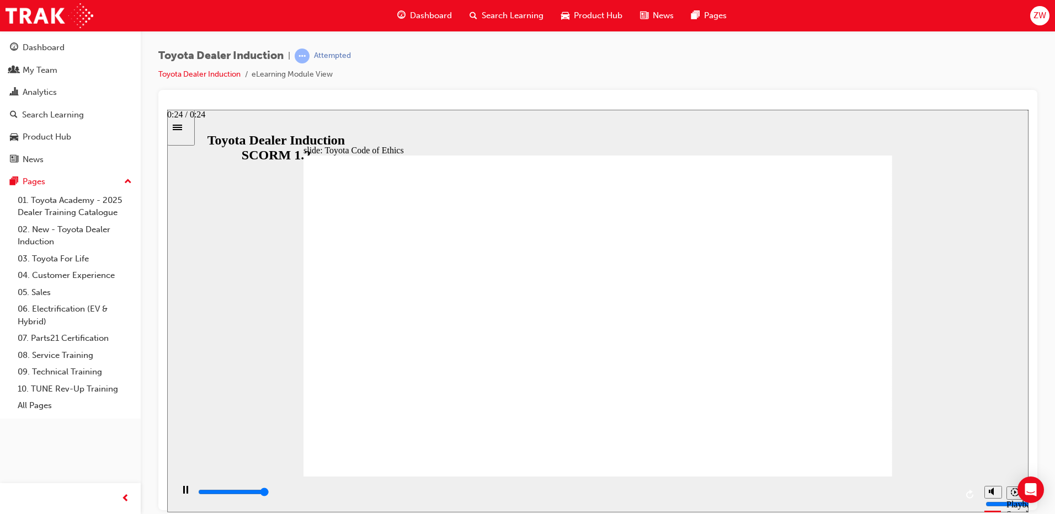
click at [949, 492] on div "playback controls" at bounding box center [577, 492] width 760 height 12
click at [931, 492] on div "playback controls" at bounding box center [577, 492] width 760 height 12
click at [941, 492] on div "playback controls" at bounding box center [577, 492] width 760 height 12
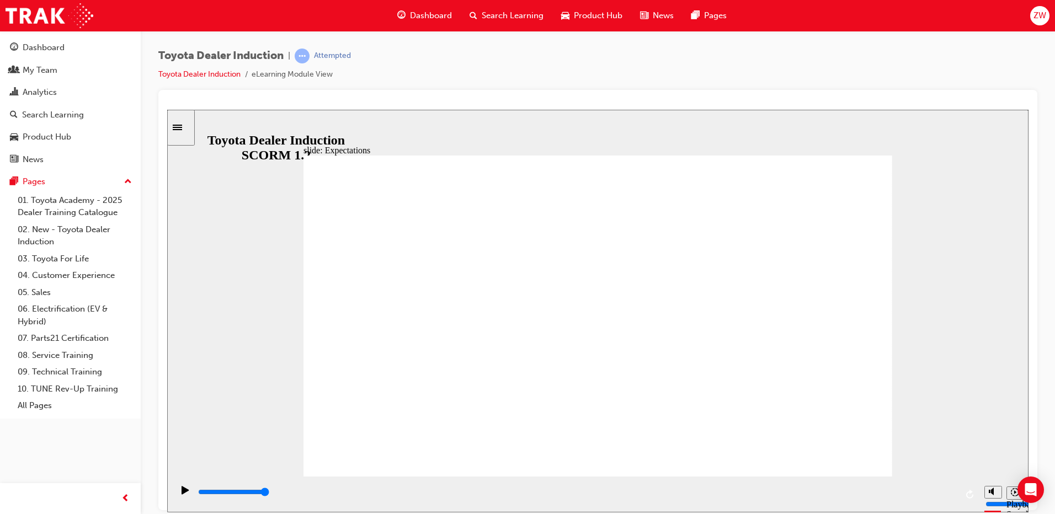
drag, startPoint x: 685, startPoint y: 369, endPoint x: 646, endPoint y: 391, distance: 44.2
click at [931, 488] on div "playback controls" at bounding box center [577, 494] width 760 height 17
click at [937, 495] on div "playback controls" at bounding box center [577, 492] width 760 height 12
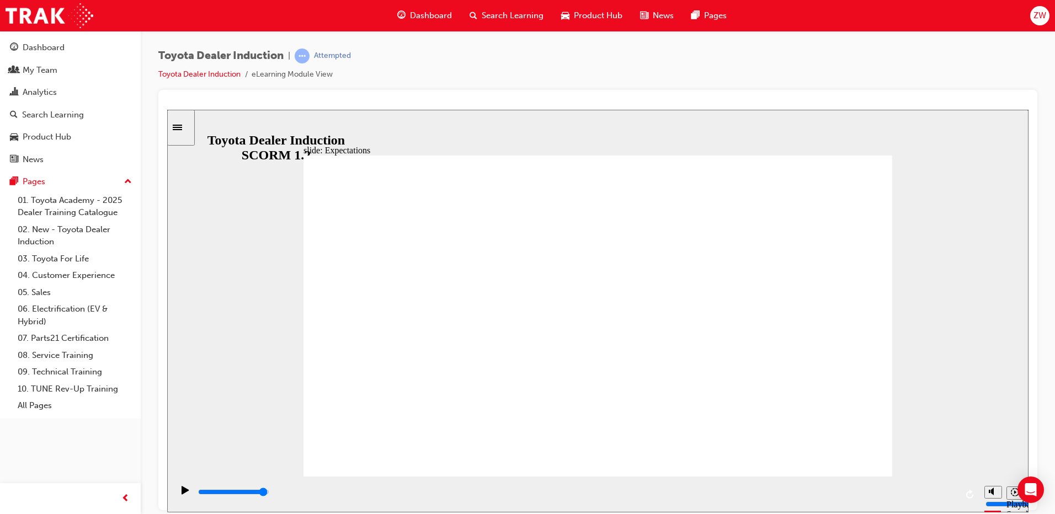
click at [269, 493] on input "slide progress" at bounding box center [233, 491] width 71 height 9
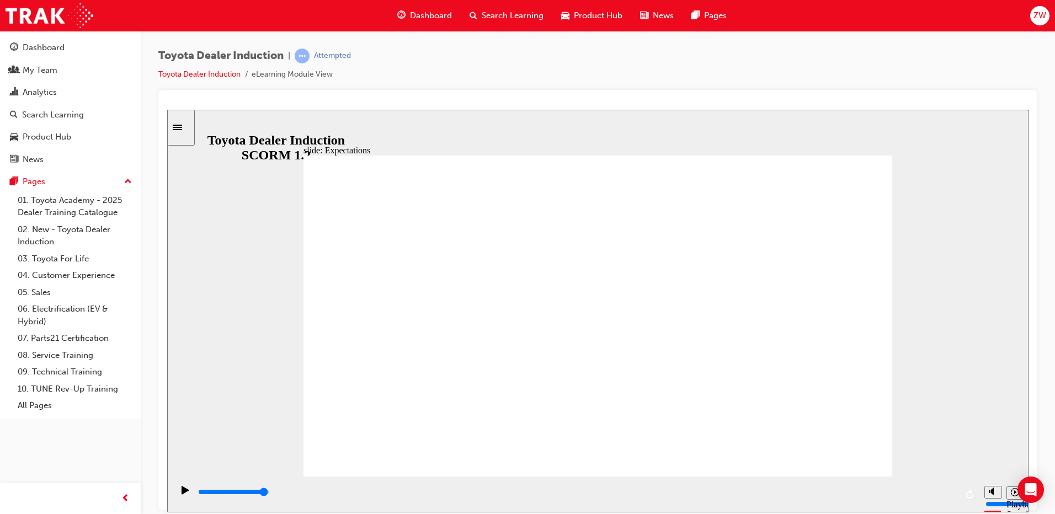
drag, startPoint x: 426, startPoint y: 250, endPoint x: 532, endPoint y: 336, distance: 135.7
drag, startPoint x: 589, startPoint y: 402, endPoint x: 696, endPoint y: 408, distance: 106.6
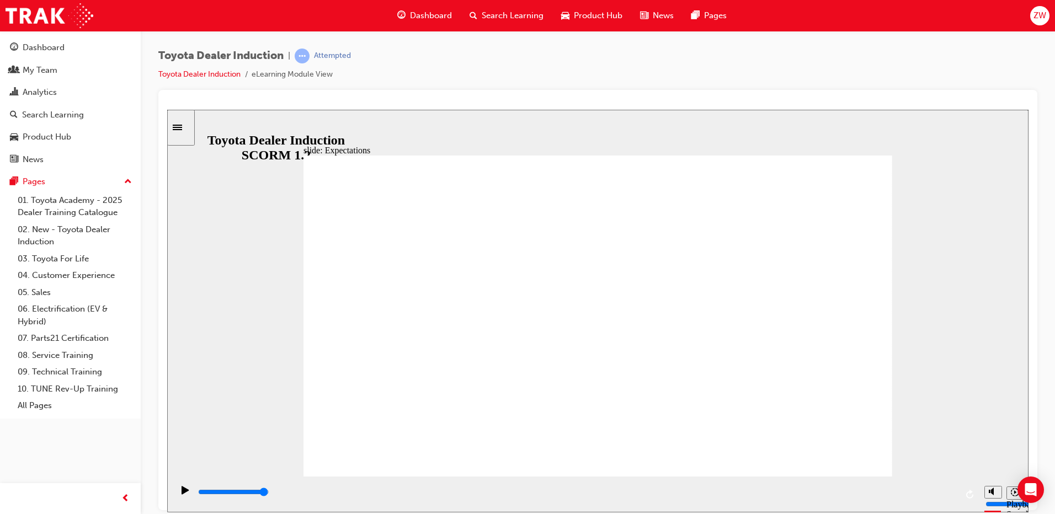
drag, startPoint x: 696, startPoint y: 408, endPoint x: 733, endPoint y: 370, distance: 53.1
drag, startPoint x: 733, startPoint y: 370, endPoint x: 728, endPoint y: 355, distance: 15.2
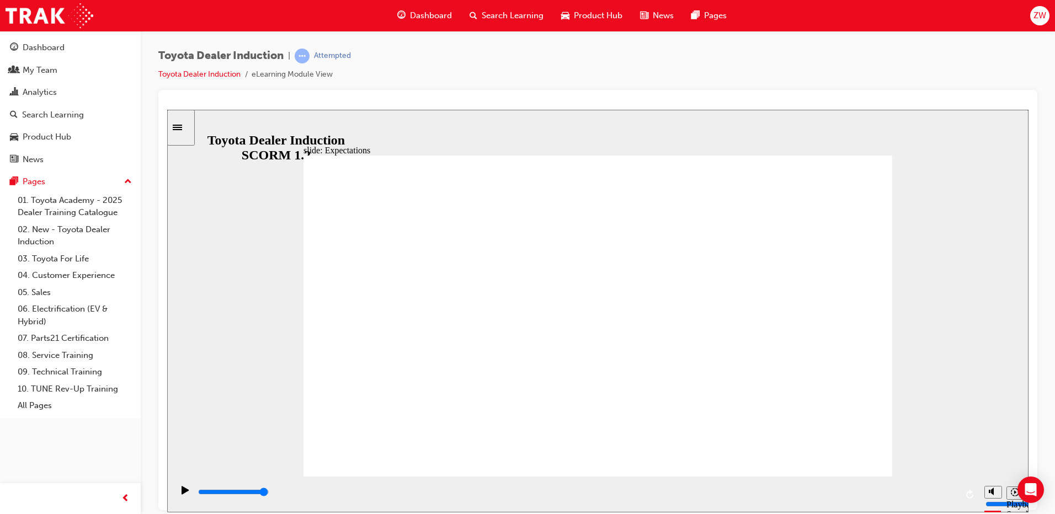
drag, startPoint x: 607, startPoint y: 175, endPoint x: 666, endPoint y: 248, distance: 93.3
drag, startPoint x: 720, startPoint y: 211, endPoint x: 874, endPoint y: 483, distance: 312.5
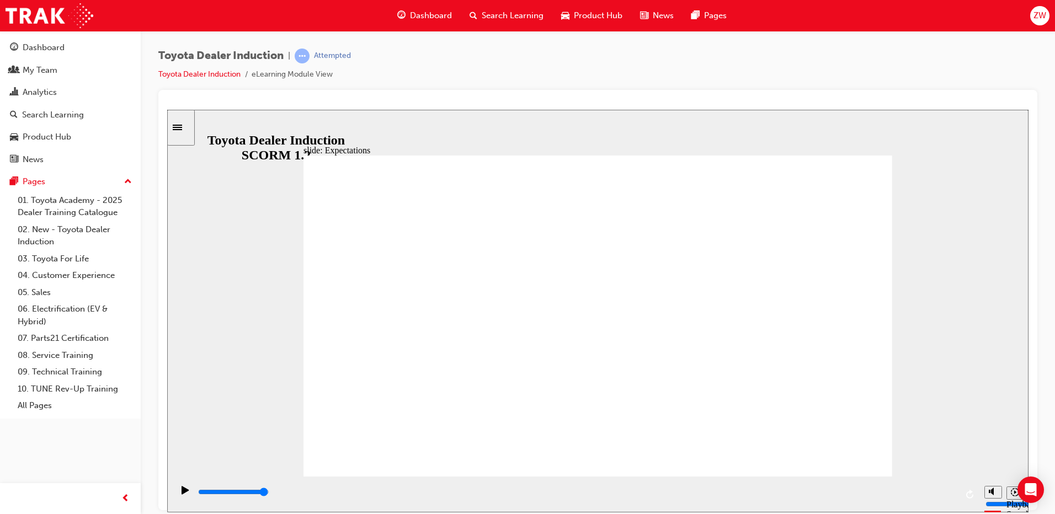
click at [269, 494] on input "slide progress" at bounding box center [233, 491] width 71 height 9
click at [269, 493] on input "slide progress" at bounding box center [233, 491] width 71 height 9
drag, startPoint x: 947, startPoint y: 493, endPoint x: 957, endPoint y: 494, distance: 9.4
click at [957, 494] on div "playback controls" at bounding box center [576, 494] width 806 height 36
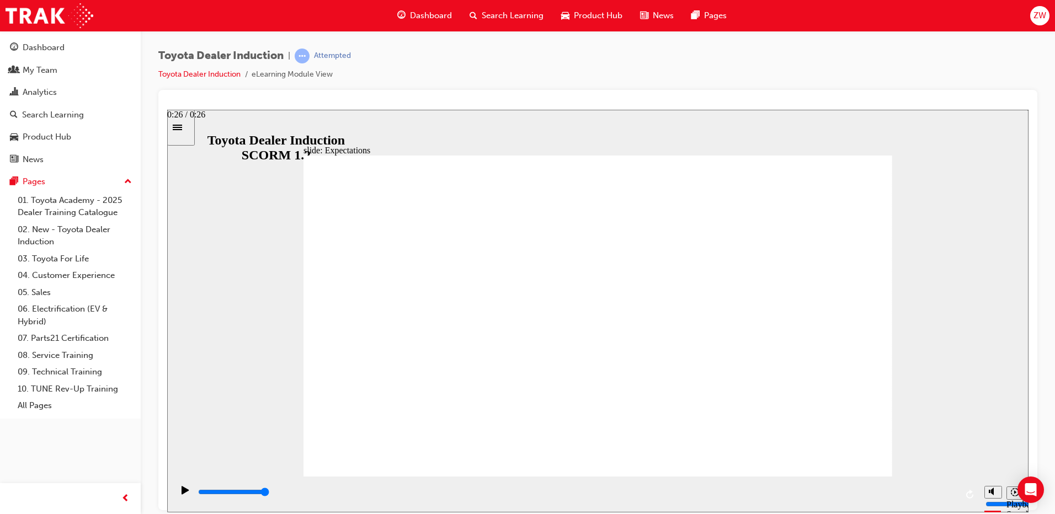
drag, startPoint x: 795, startPoint y: 403, endPoint x: 832, endPoint y: 504, distance: 108.0
click at [804, 491] on div "playback controls" at bounding box center [577, 492] width 760 height 12
drag, startPoint x: 762, startPoint y: 491, endPoint x: 705, endPoint y: 492, distance: 57.4
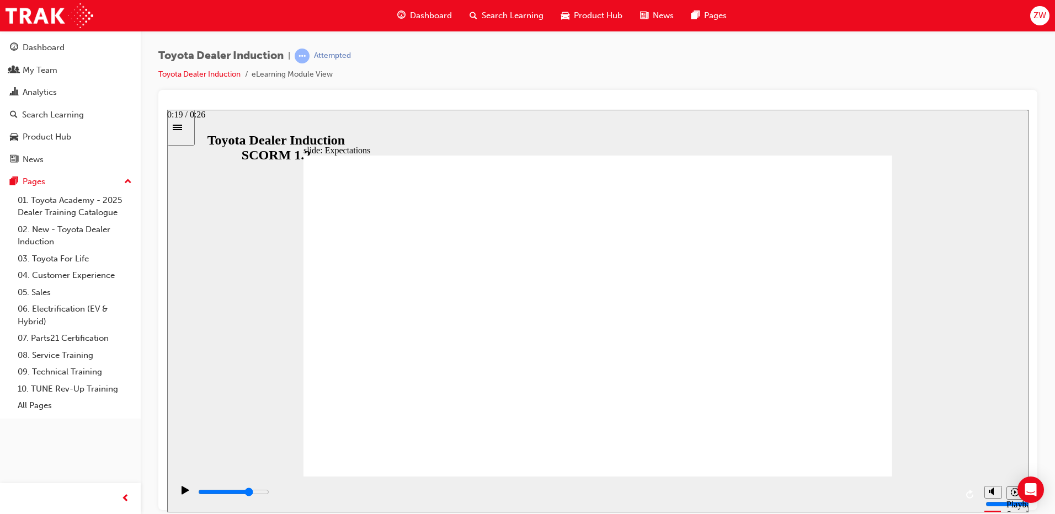
click at [746, 492] on div "playback controls" at bounding box center [577, 492] width 760 height 12
drag, startPoint x: 645, startPoint y: 496, endPoint x: 463, endPoint y: 493, distance: 182.1
click at [610, 497] on div "playback controls" at bounding box center [577, 492] width 760 height 12
drag, startPoint x: 400, startPoint y: 493, endPoint x: 332, endPoint y: 490, distance: 68.4
click at [340, 491] on div "playback controls" at bounding box center [577, 492] width 760 height 12
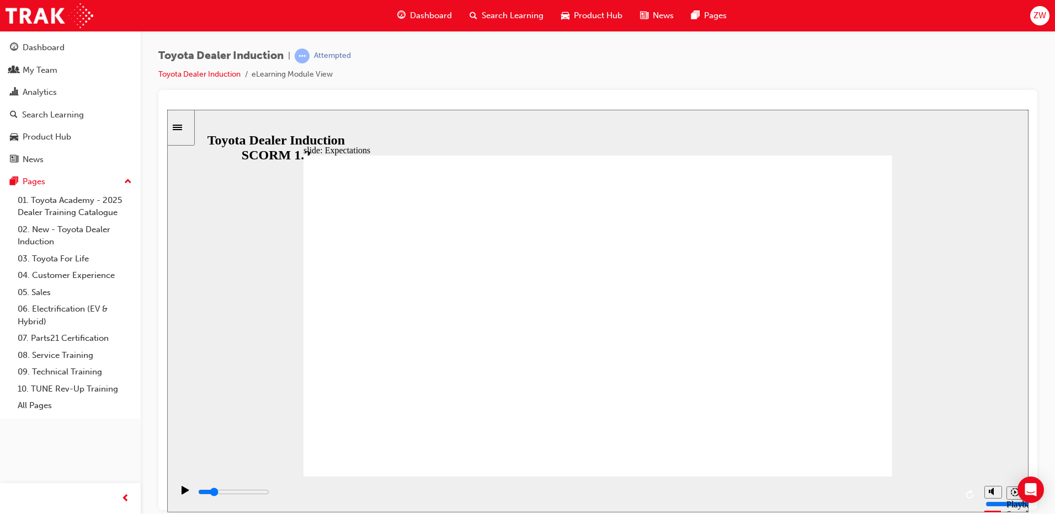
click at [900, 490] on div "playback controls" at bounding box center [577, 492] width 760 height 12
click at [269, 493] on input "slide progress" at bounding box center [233, 491] width 71 height 9
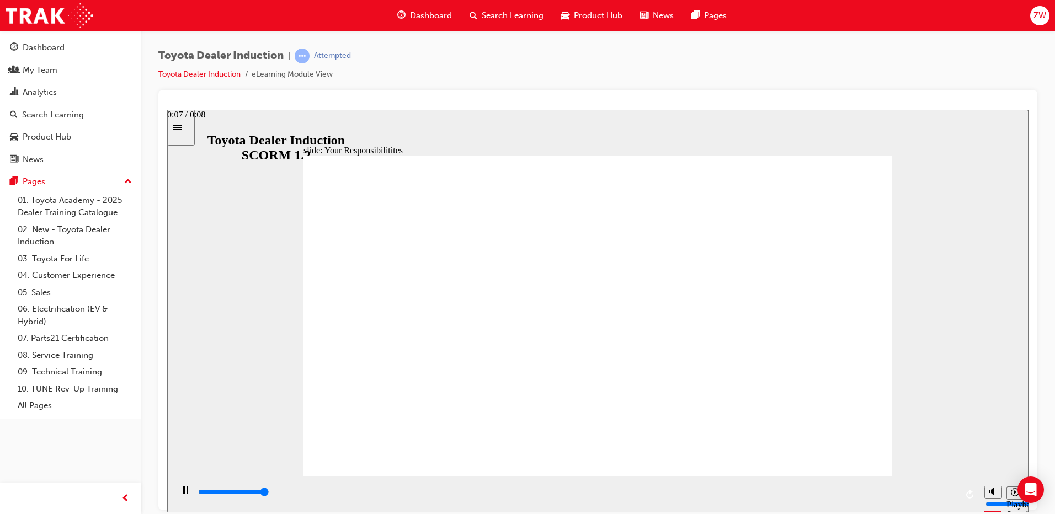
type input "8400"
checkbox input "true"
drag, startPoint x: 364, startPoint y: 258, endPoint x: 364, endPoint y: 275, distance: 17.7
checkbox input "true"
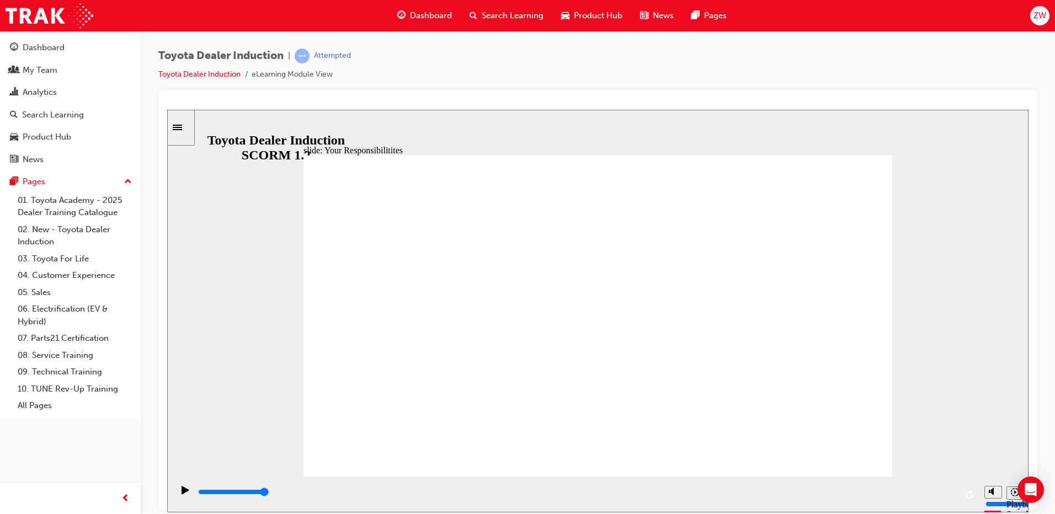
checkbox input "true"
drag, startPoint x: 364, startPoint y: 290, endPoint x: 366, endPoint y: 338, distance: 48.0
checkbox input "true"
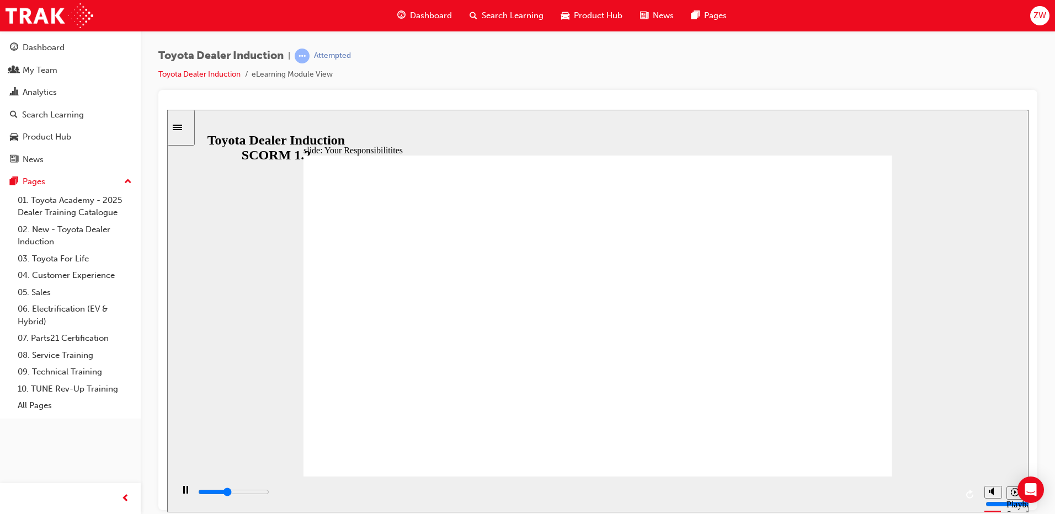
drag, startPoint x: 923, startPoint y: 493, endPoint x: 932, endPoint y: 493, distance: 8.8
click at [269, 493] on input "slide progress" at bounding box center [233, 491] width 71 height 9
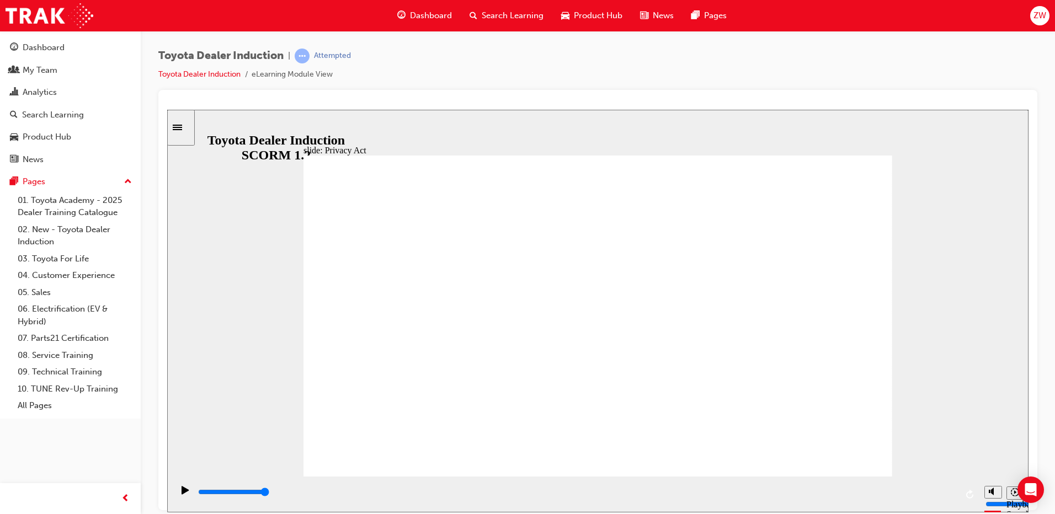
click at [931, 494] on div "playback controls" at bounding box center [577, 492] width 760 height 12
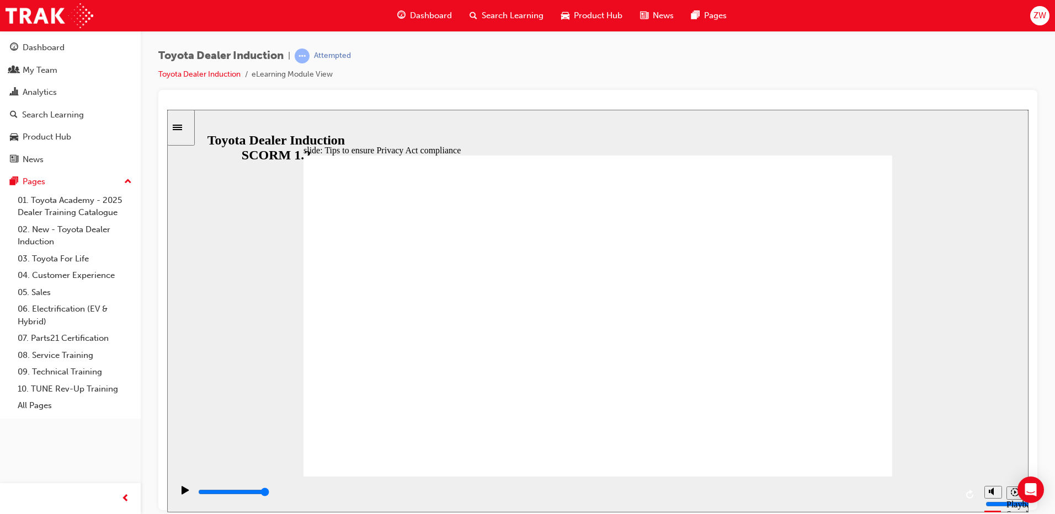
drag, startPoint x: 915, startPoint y: 493, endPoint x: 937, endPoint y: 494, distance: 21.5
click at [269, 493] on input "slide progress" at bounding box center [233, 491] width 71 height 9
click at [269, 494] on input "slide progress" at bounding box center [233, 491] width 71 height 9
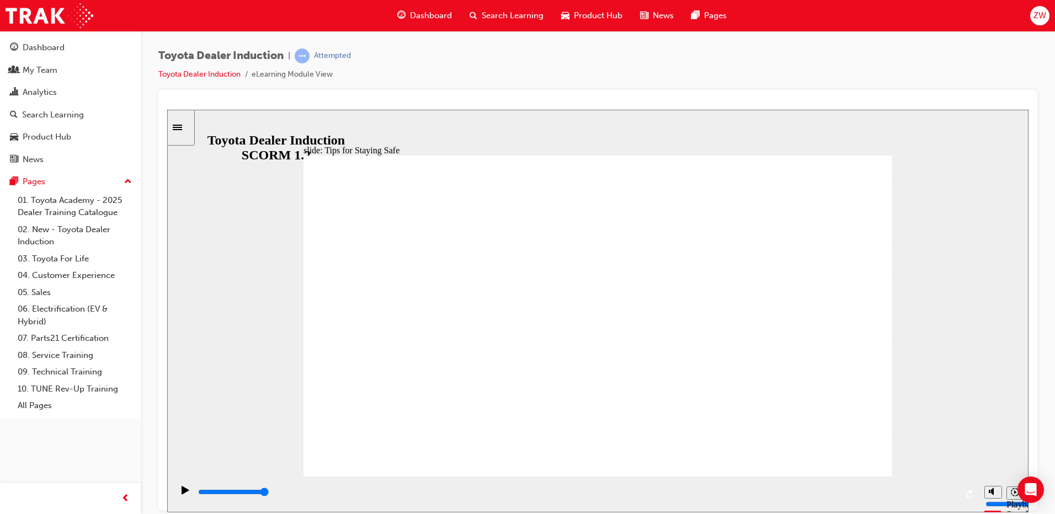
drag, startPoint x: 500, startPoint y: 417, endPoint x: 619, endPoint y: 413, distance: 118.7
drag, startPoint x: 676, startPoint y: 413, endPoint x: 569, endPoint y: 397, distance: 107.7
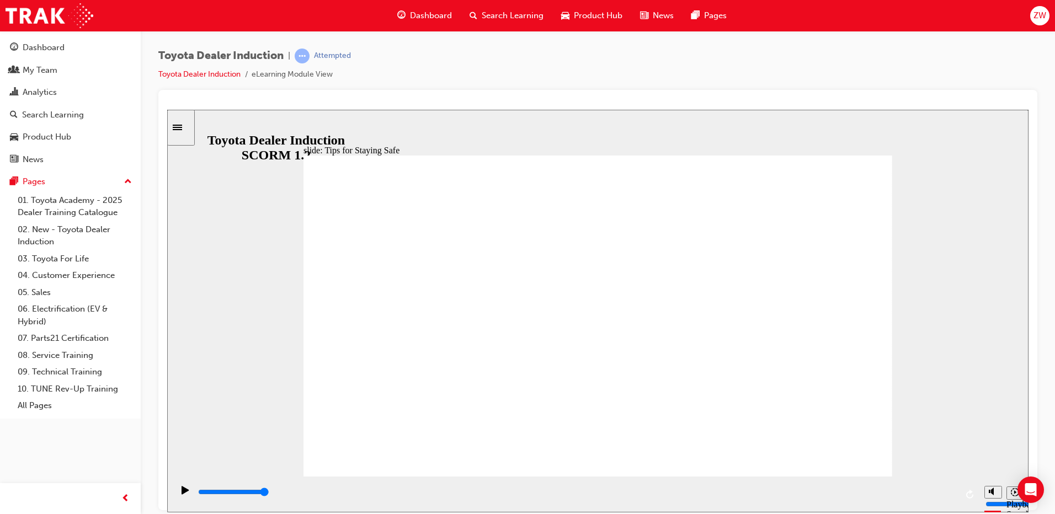
drag, startPoint x: 709, startPoint y: 403, endPoint x: 613, endPoint y: 410, distance: 96.2
type input "3400"
checkbox input "true"
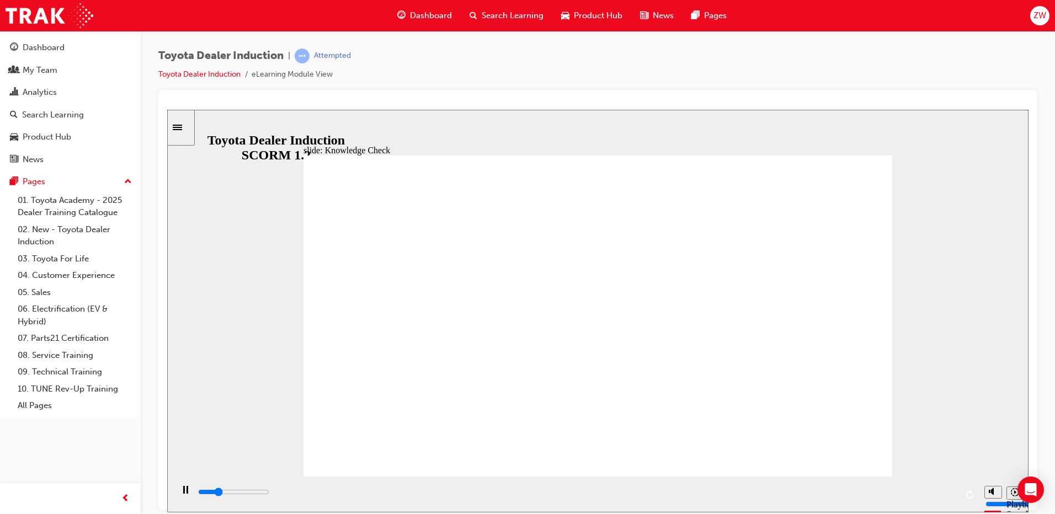
type input "2100"
checkbox input "true"
type input "3300"
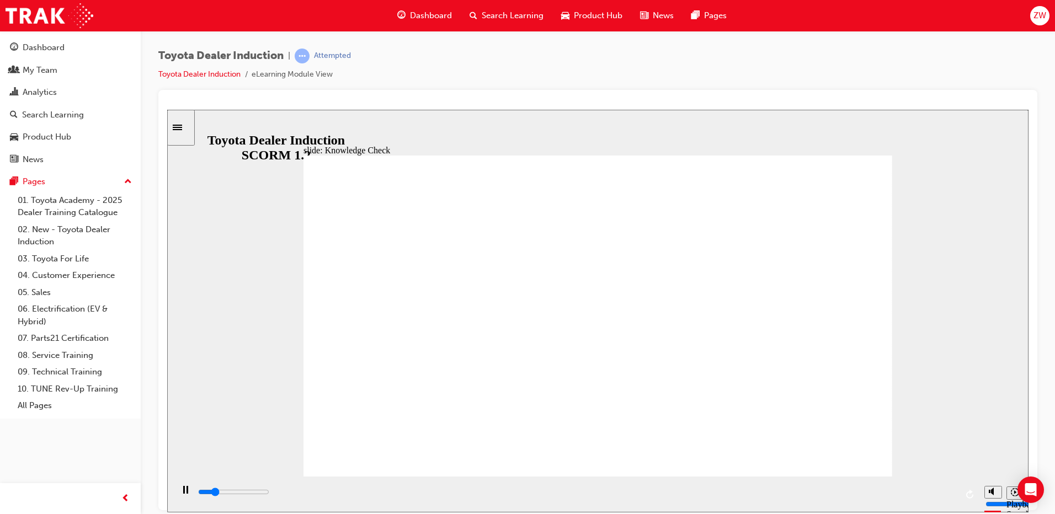
type input "1100"
checkbox input "true"
type input "2400"
checkbox input "true"
drag, startPoint x: 463, startPoint y: 359, endPoint x: 733, endPoint y: 228, distance: 299.8
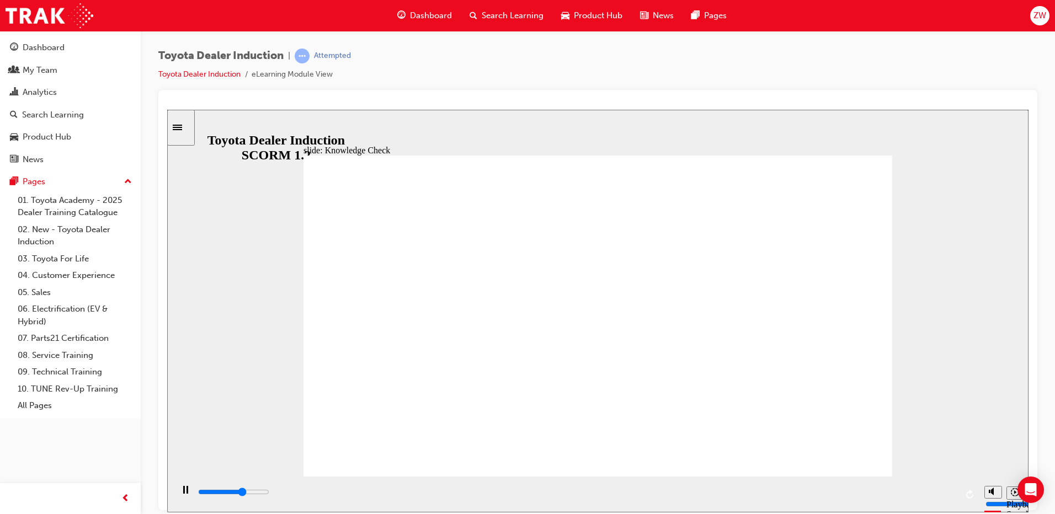
type input "3300"
checkbox input "true"
type input "4200"
checkbox input "true"
type input "4600"
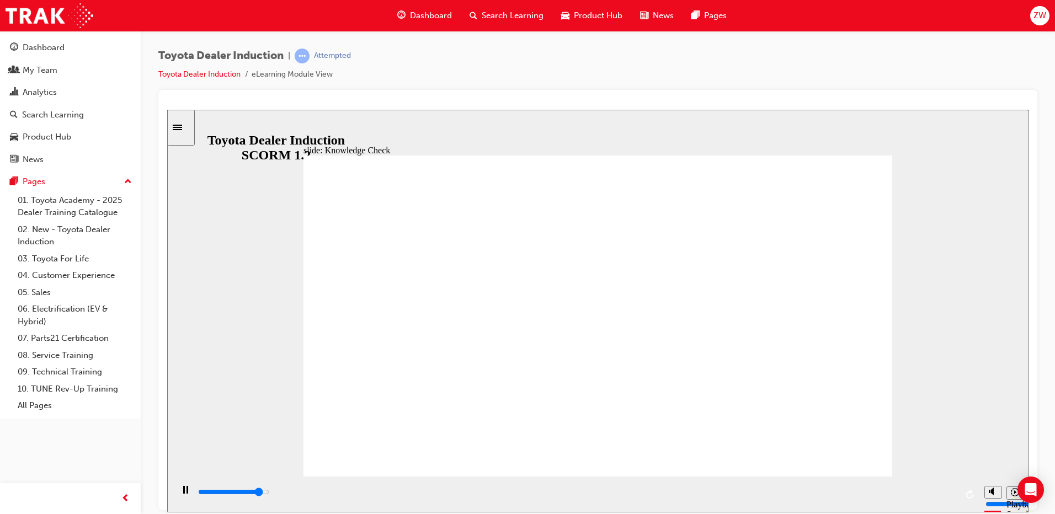
checkbox input "true"
type input "4900"
checkbox input "true"
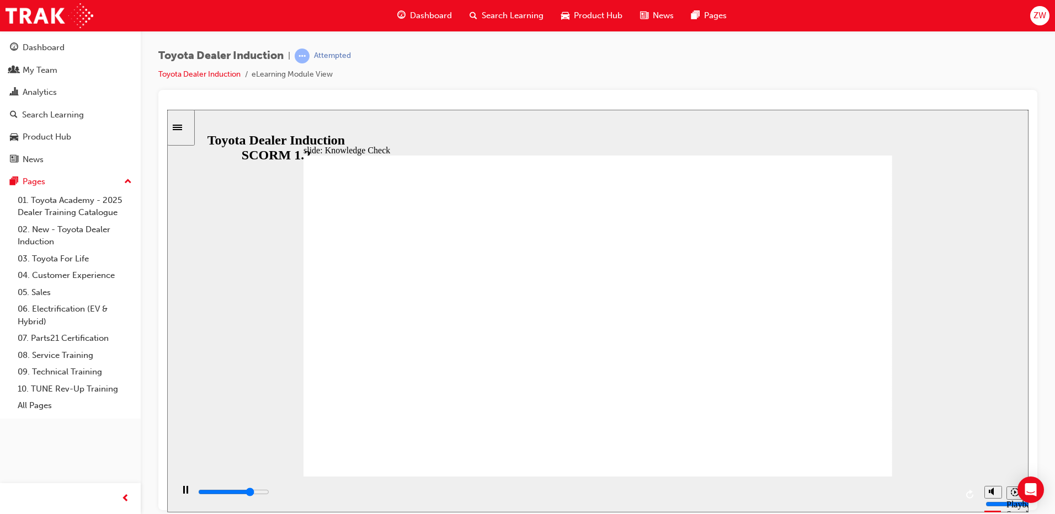
type input "3800"
radio input "true"
type input "2000"
checkbox input "true"
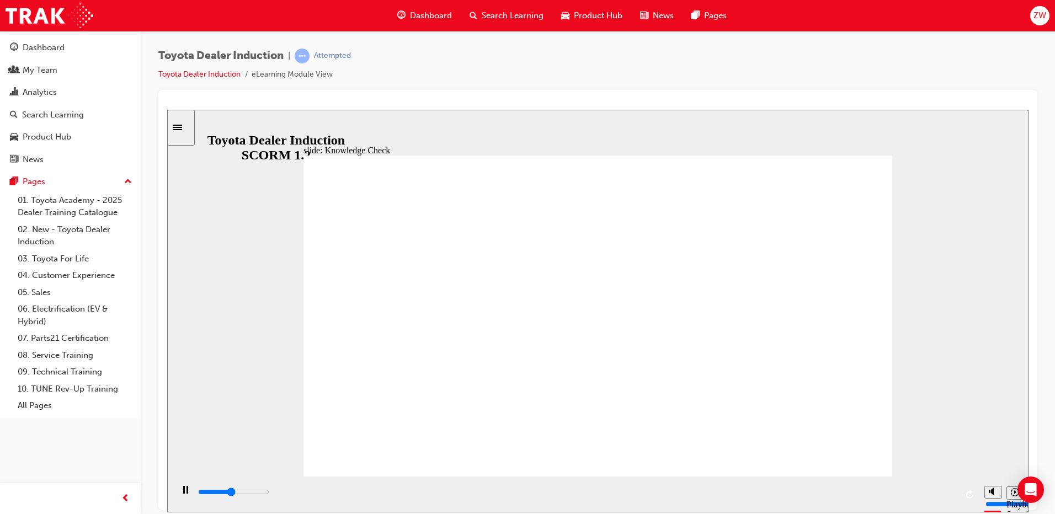
drag, startPoint x: 452, startPoint y: 309, endPoint x: 456, endPoint y: 329, distance: 20.2
type input "2300"
checkbox input "true"
type input "2900"
checkbox input "true"
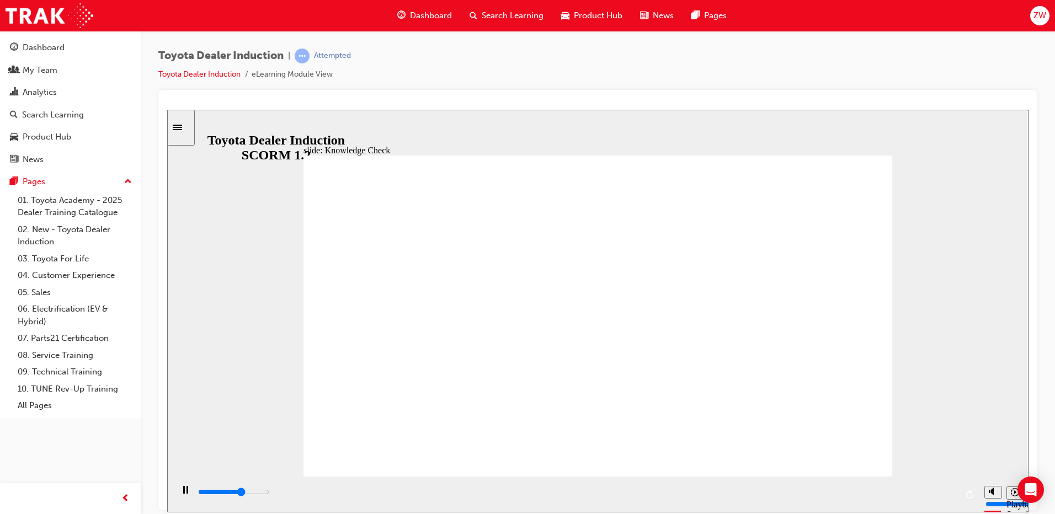
type input "3200"
checkbox input "true"
drag, startPoint x: 603, startPoint y: 369, endPoint x: 348, endPoint y: 152, distance: 335.0
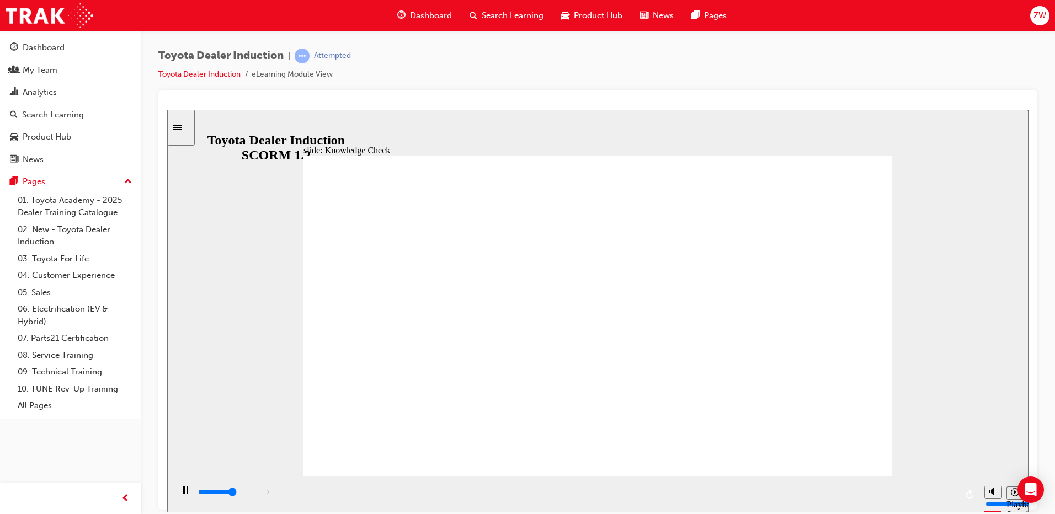
type input "2400"
checkbox input "true"
type input "5000"
checkbox input "true"
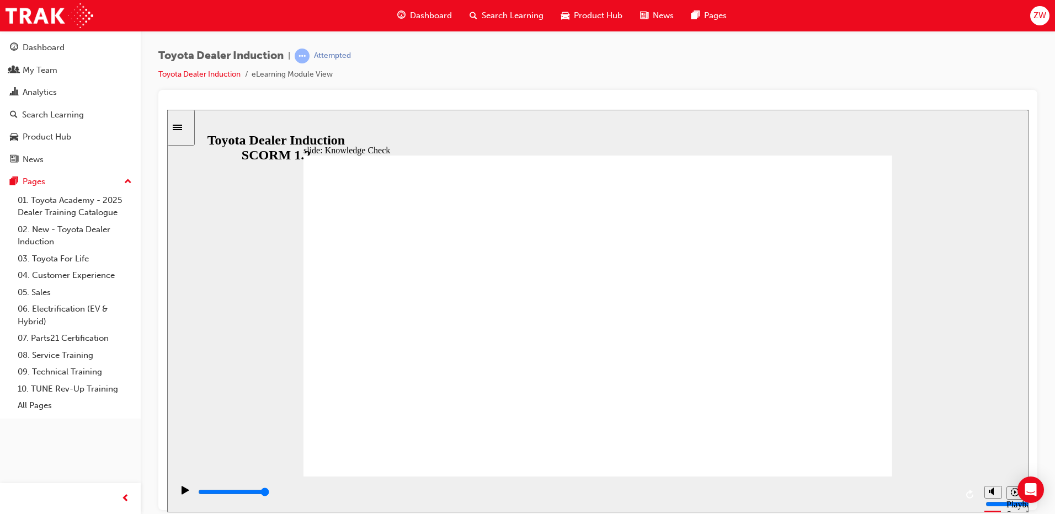
type input "5000"
checkbox input "true"
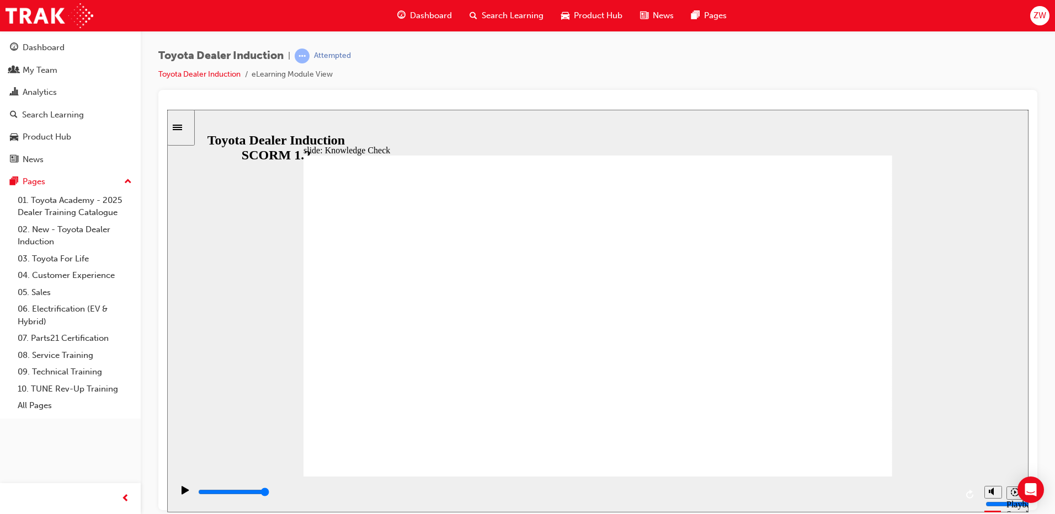
drag, startPoint x: 460, startPoint y: 340, endPoint x: 461, endPoint y: 353, distance: 13.3
checkbox input "true"
click at [269, 493] on input "slide progress" at bounding box center [233, 491] width 71 height 9
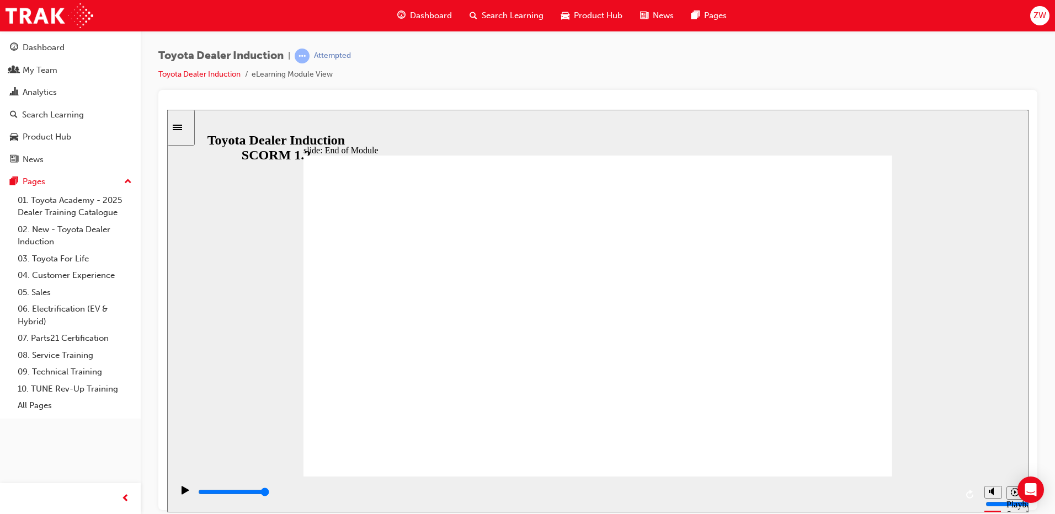
click at [893, 492] on div "playback controls" at bounding box center [577, 492] width 760 height 12
type input "9900"
click at [404, 6] on div "Dashboard" at bounding box center [424, 15] width 72 height 23
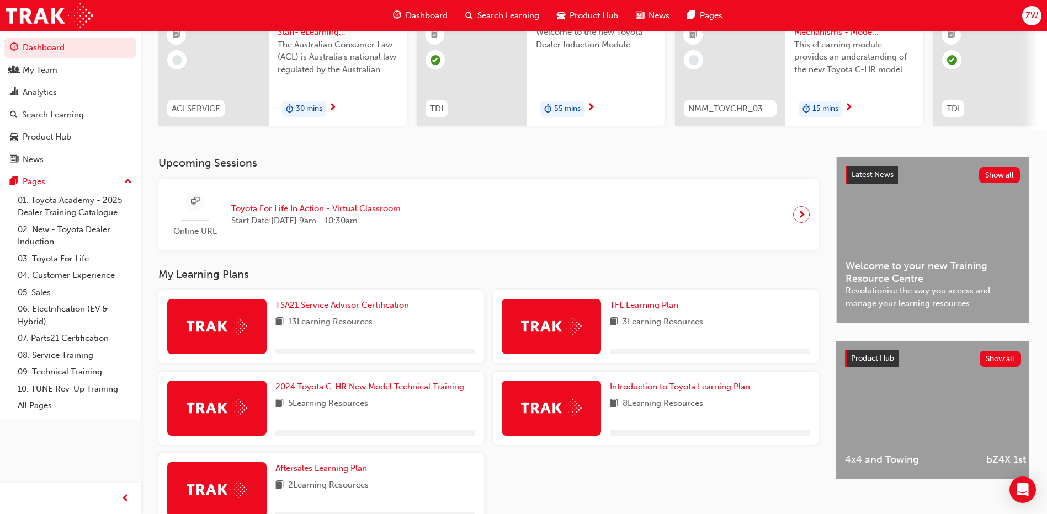
scroll to position [195, 0]
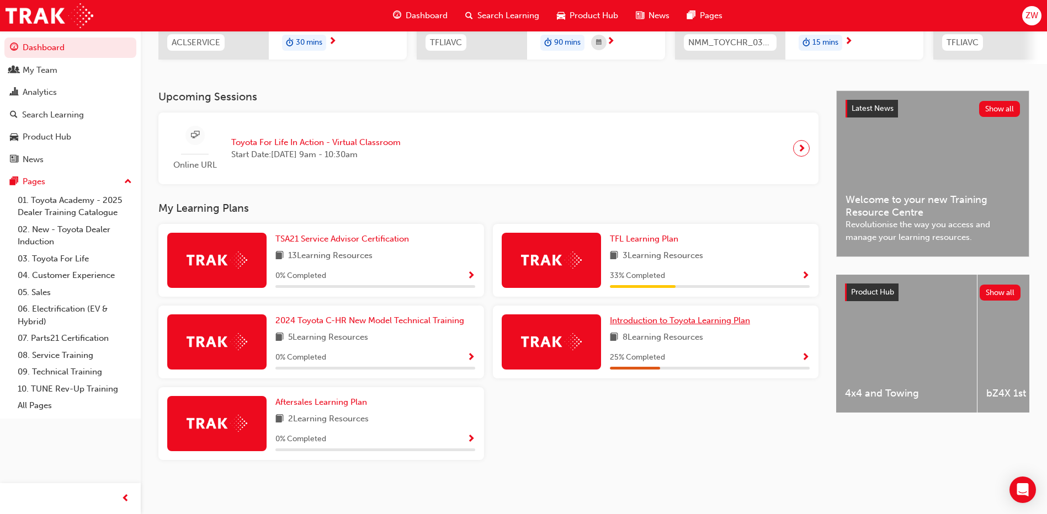
click at [646, 314] on link "Introduction to Toyota Learning Plan" at bounding box center [682, 320] width 145 height 13
